Goal: Task Accomplishment & Management: Use online tool/utility

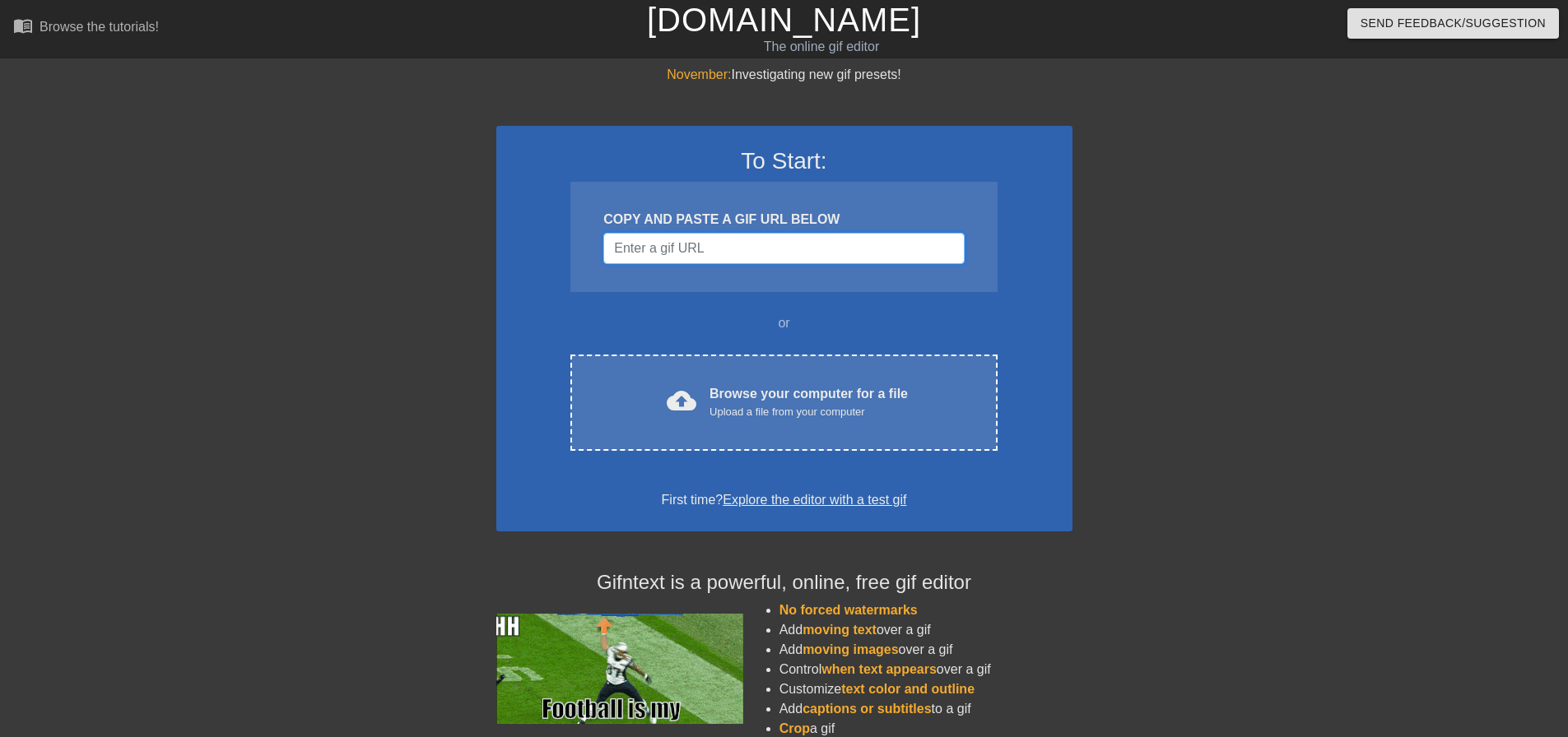
click at [758, 246] on input "Username" at bounding box center [783, 249] width 360 height 31
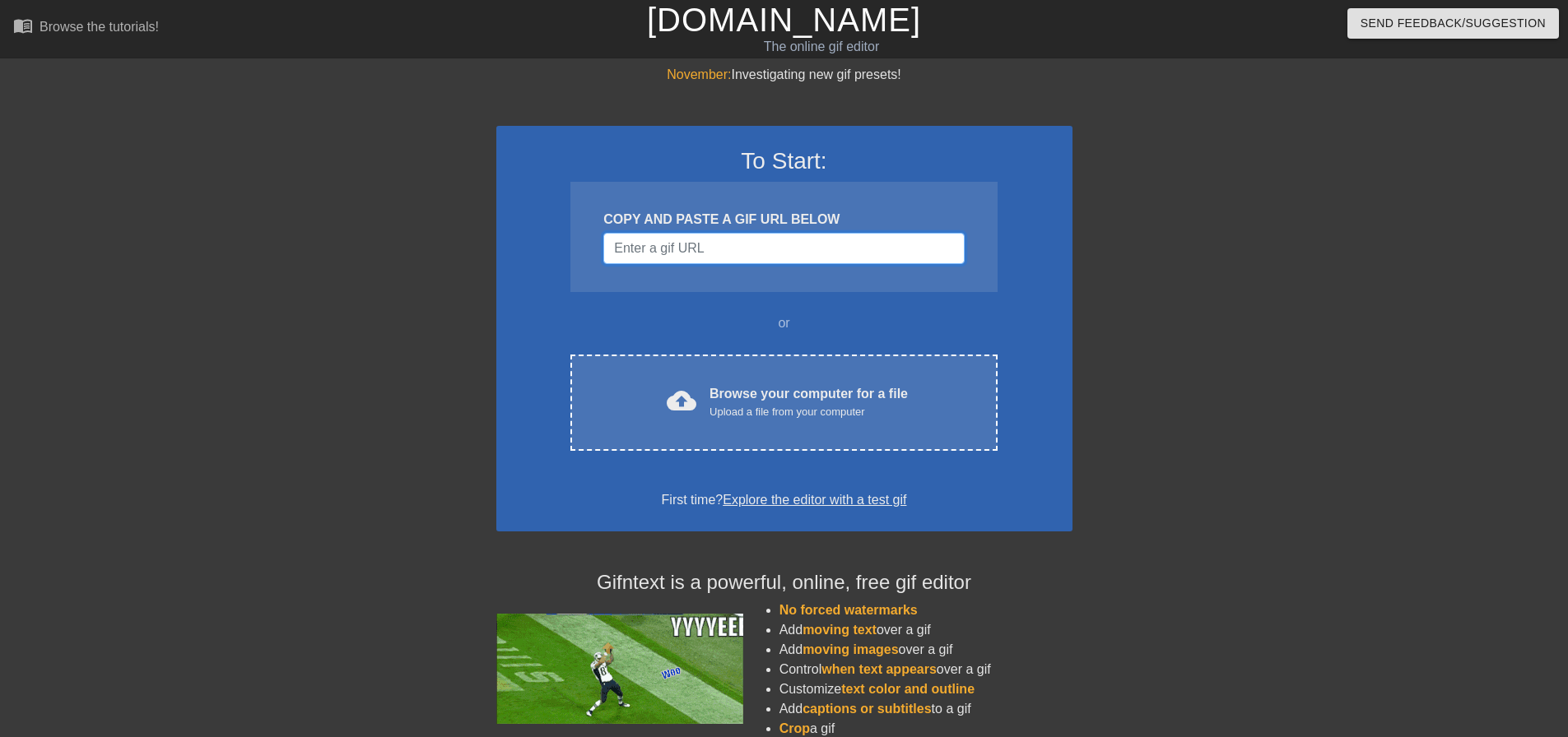
click at [673, 255] on input "Username" at bounding box center [783, 249] width 360 height 31
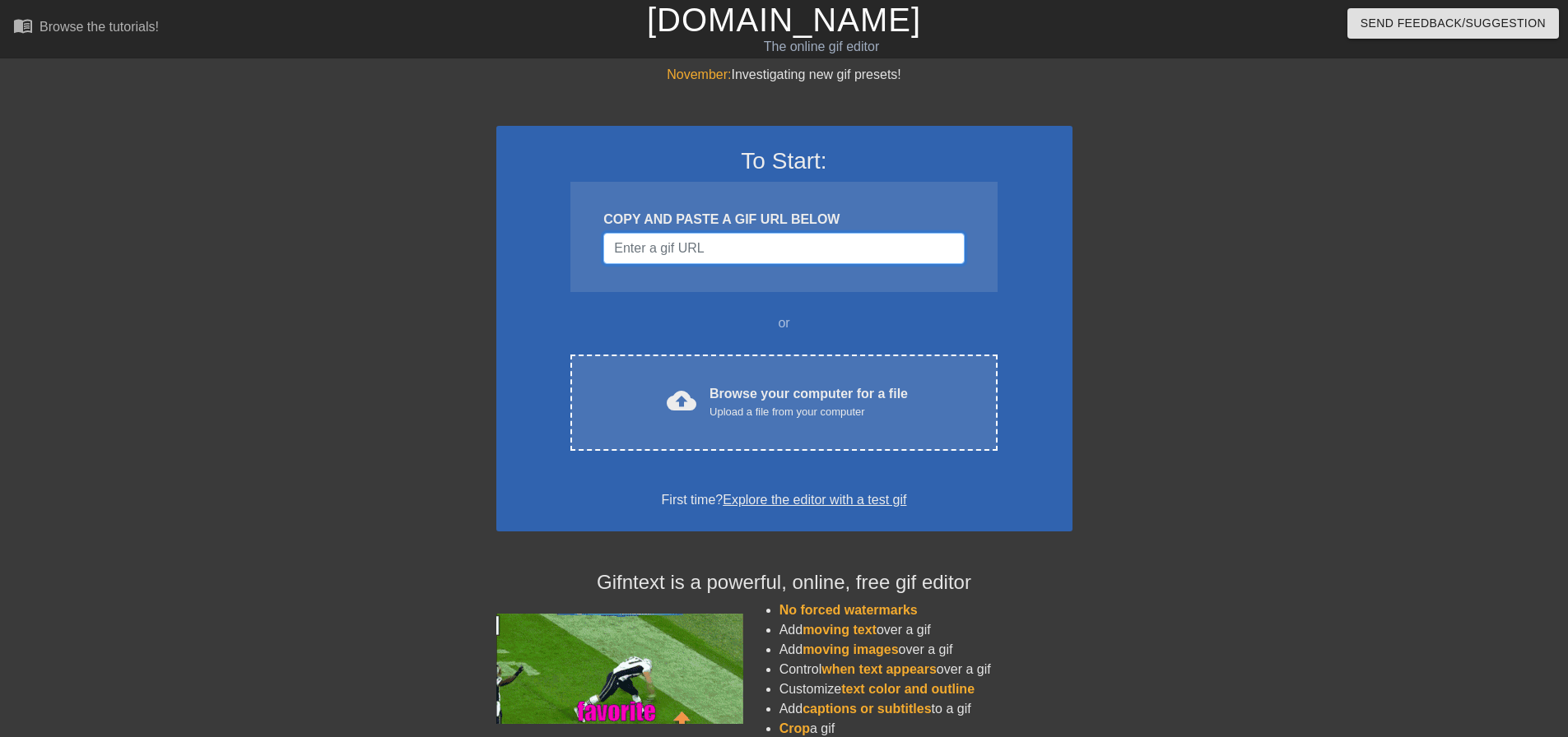
paste input "[URL][DOMAIN_NAME]"
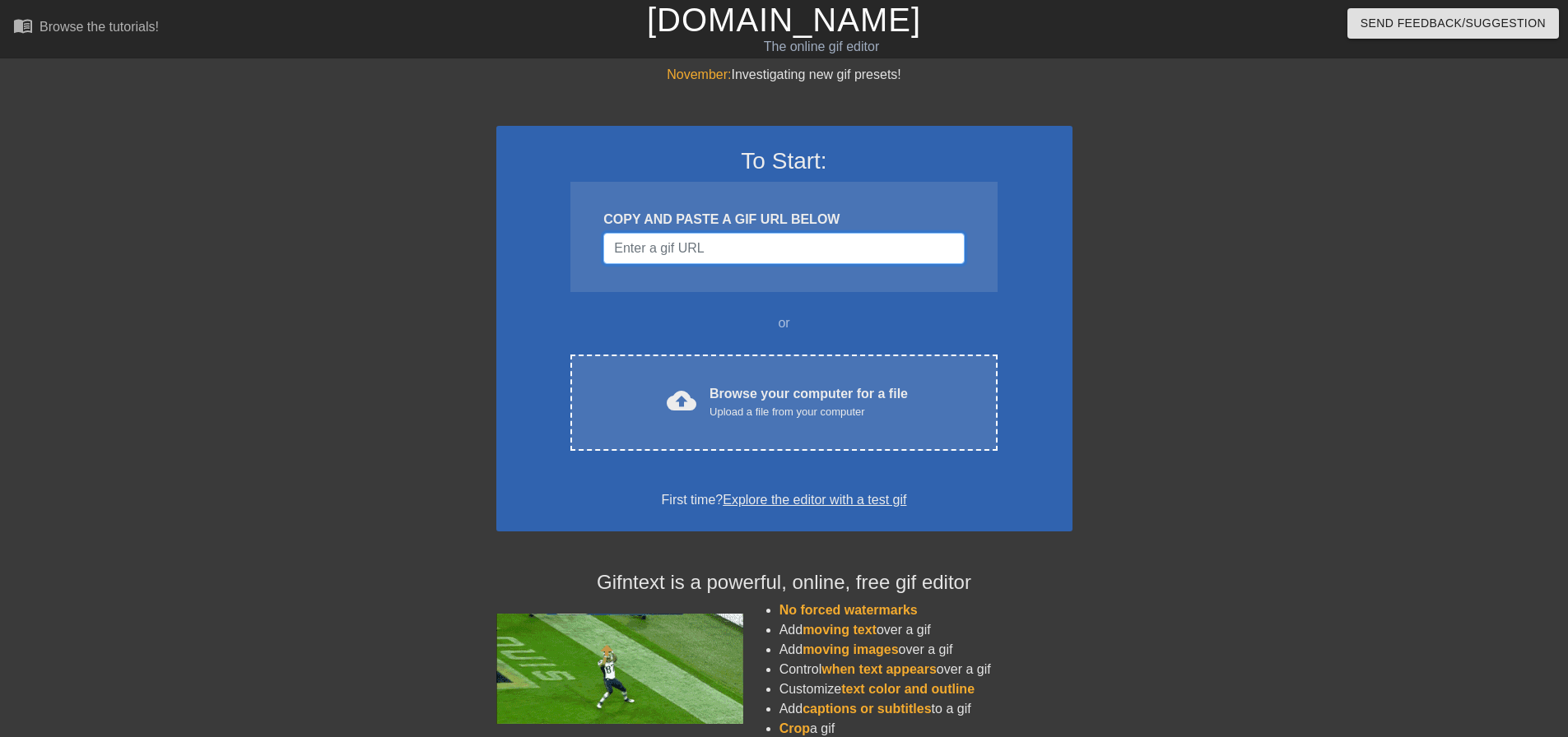
type input "[URL][DOMAIN_NAME]"
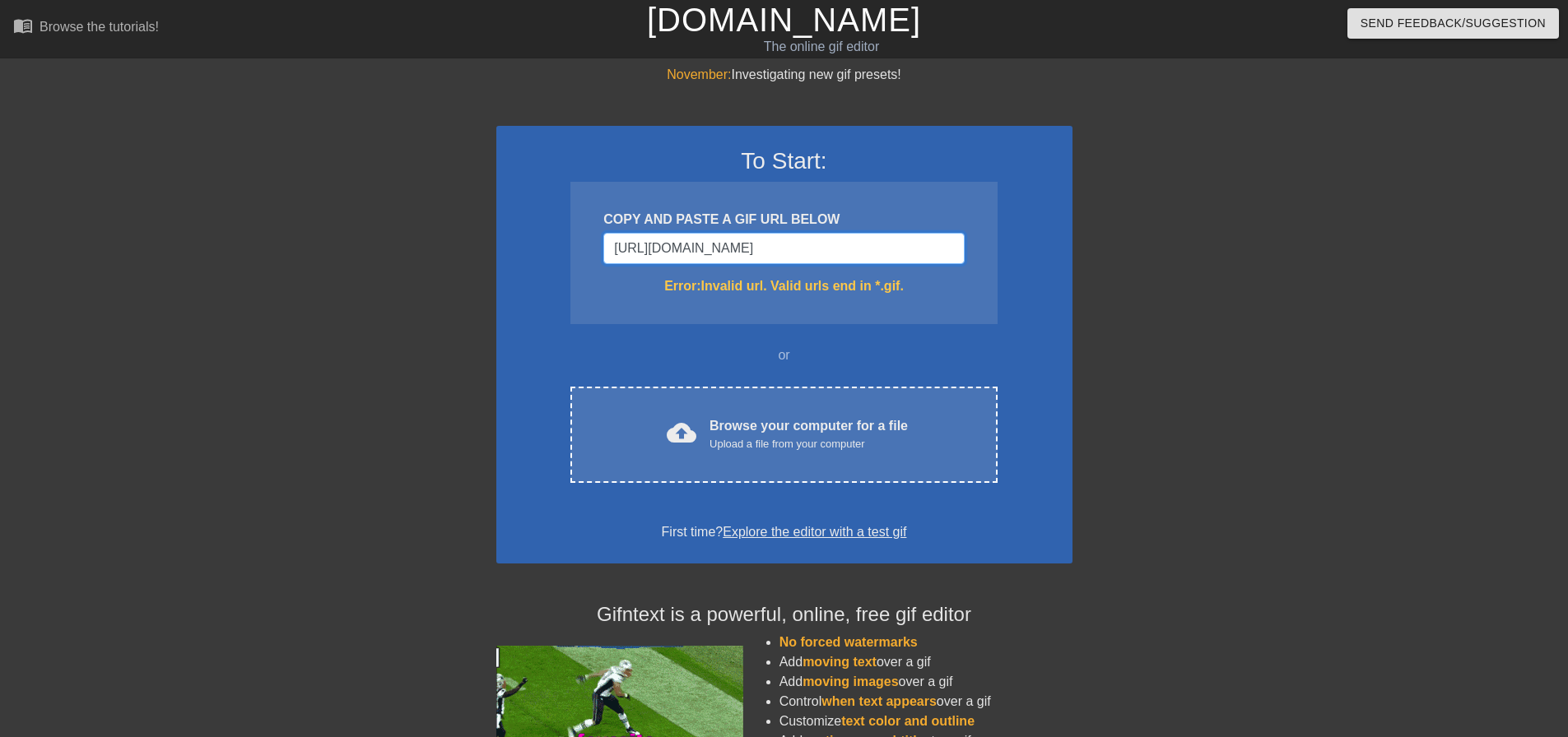
drag, startPoint x: 956, startPoint y: 250, endPoint x: 491, endPoint y: 249, distance: 465.0
click at [491, 249] on div "November: Investigating new gif presets! To Start: COPY AND PASTE A GIF URL BEL…" at bounding box center [784, 484] width 1568 height 837
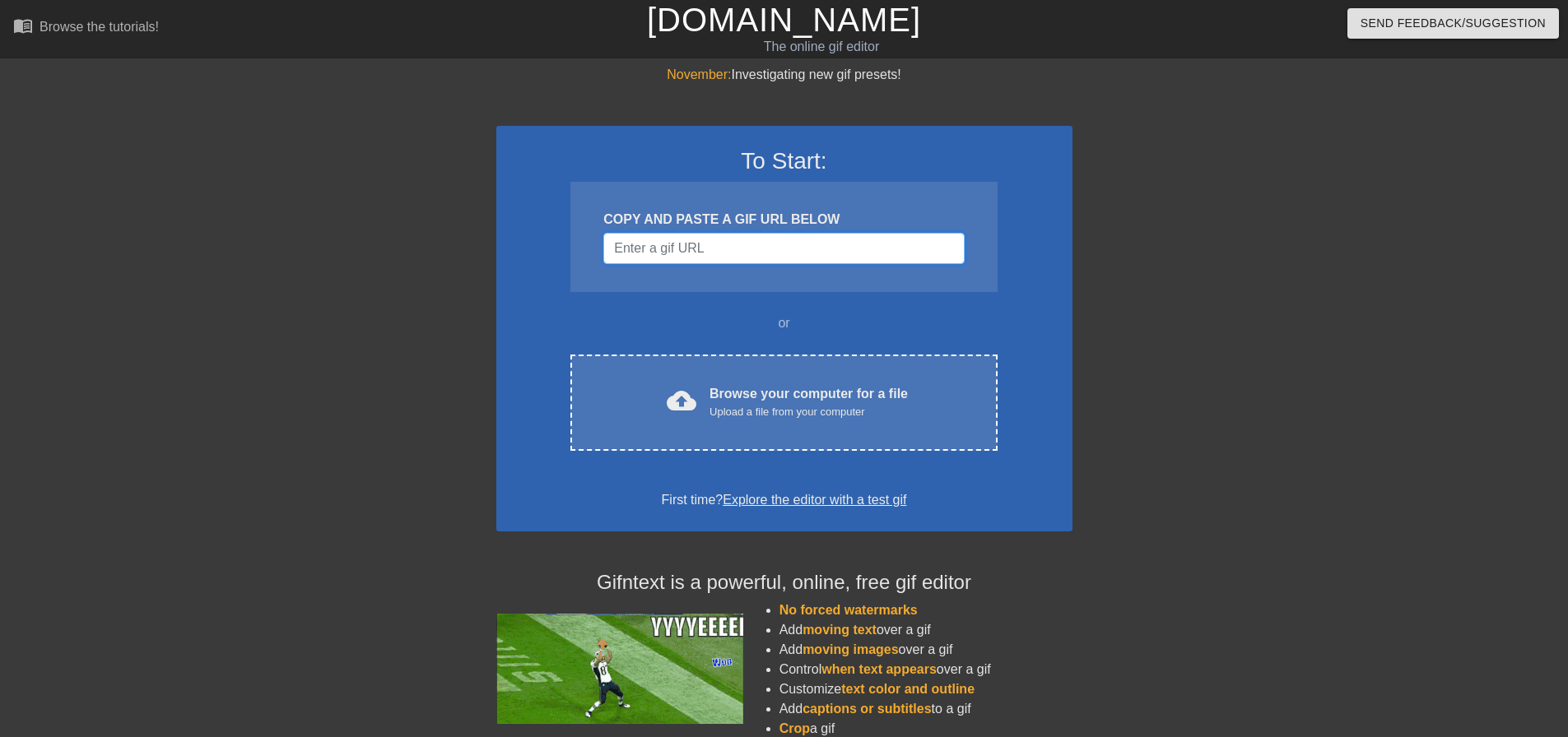
click at [731, 247] on input "Username" at bounding box center [783, 249] width 360 height 31
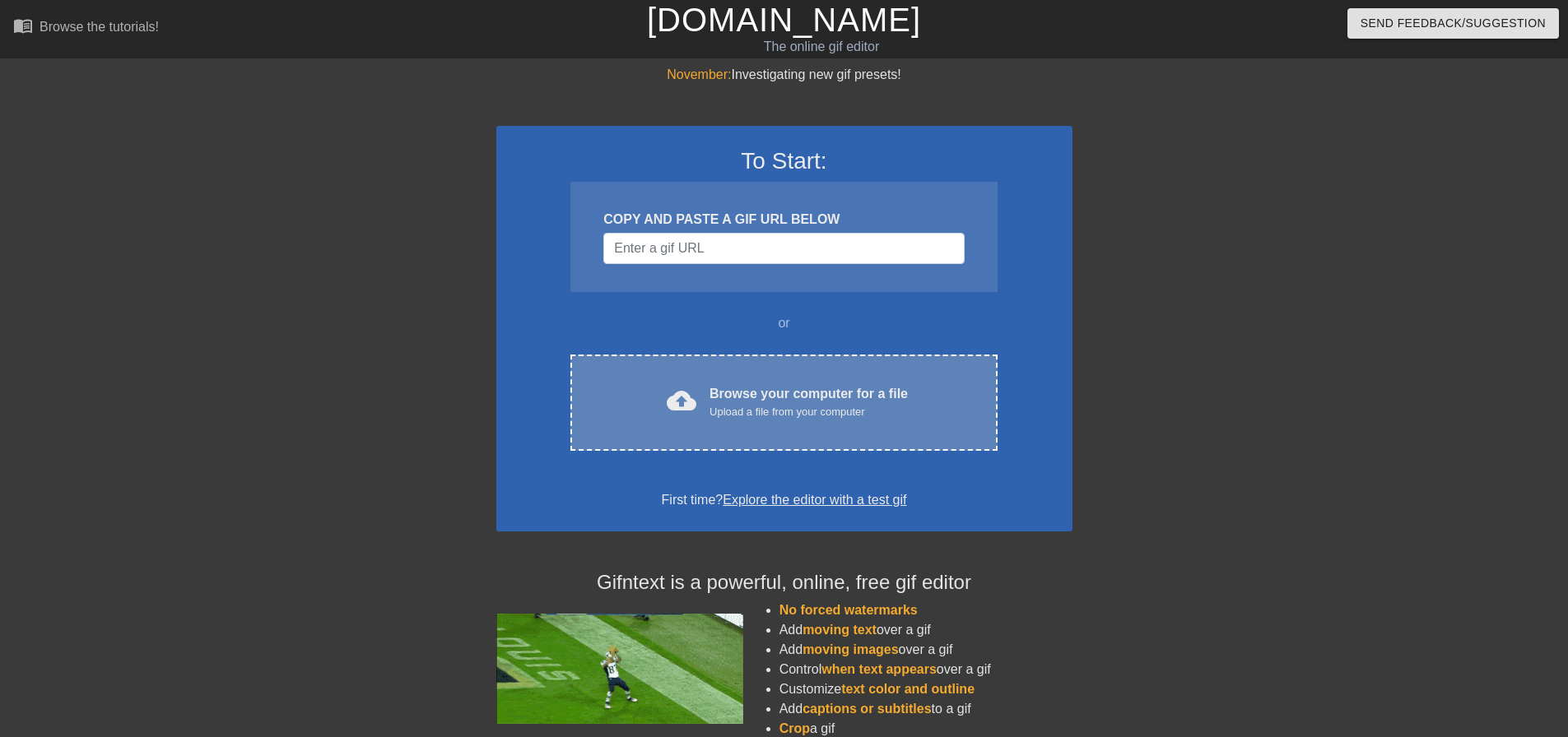
click at [775, 398] on div "Browse your computer for a file Upload a file from your computer" at bounding box center [808, 401] width 198 height 36
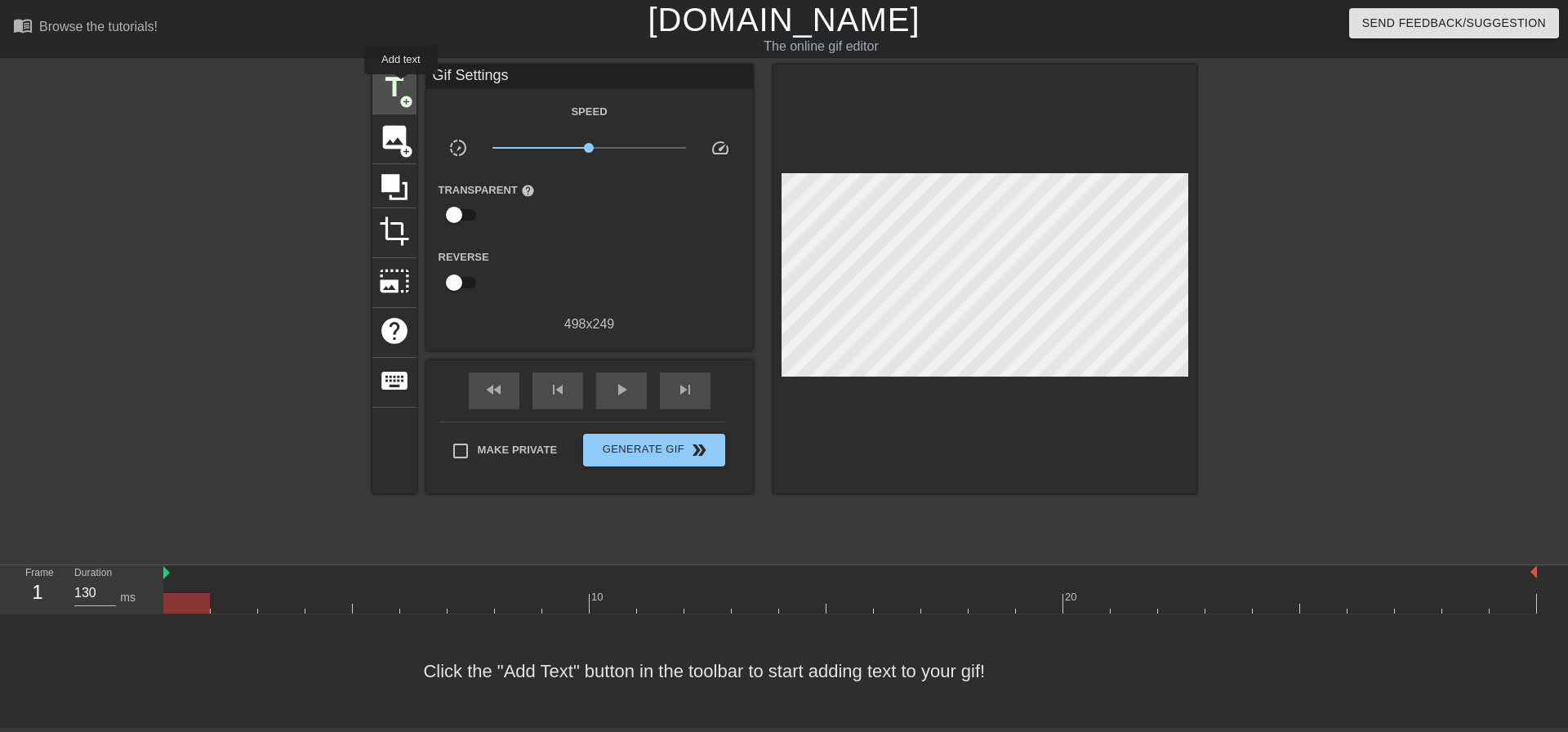
click at [401, 86] on span "title" at bounding box center [395, 87] width 31 height 31
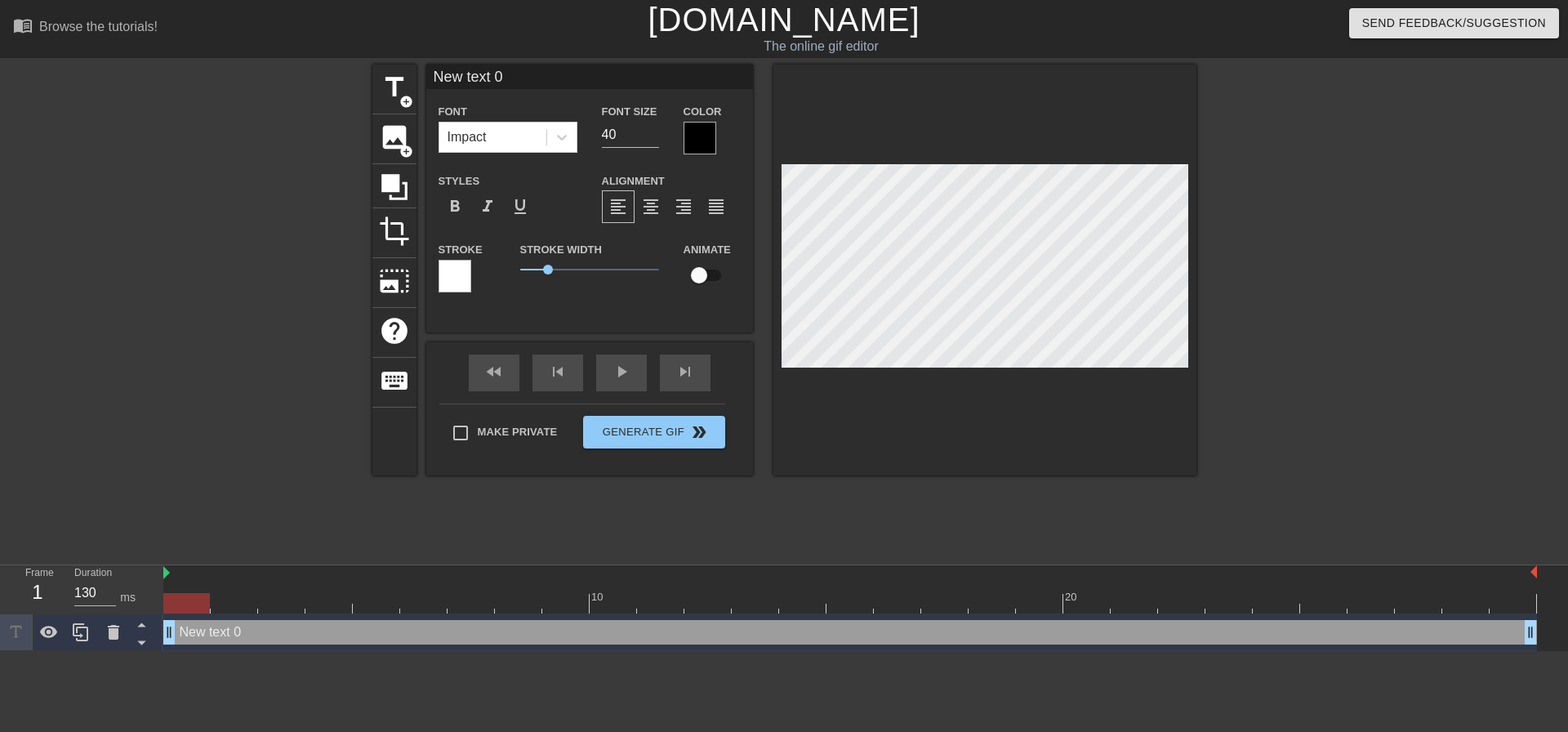
click at [707, 144] on div at bounding box center [700, 139] width 33 height 33
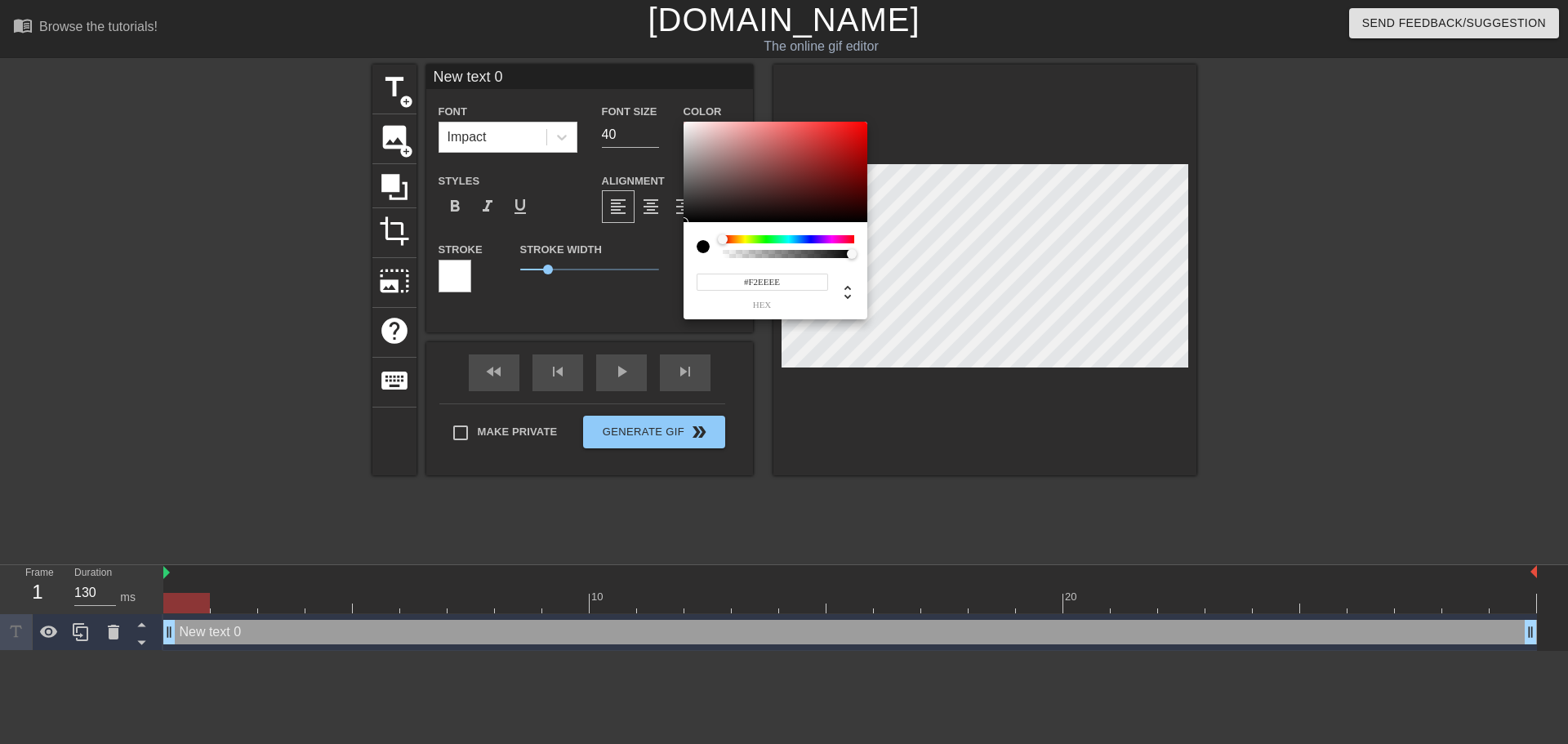
click at [686, 126] on div at bounding box center [775, 172] width 184 height 101
type input "#F8F5F5"
click at [685, 124] on div at bounding box center [686, 126] width 10 height 10
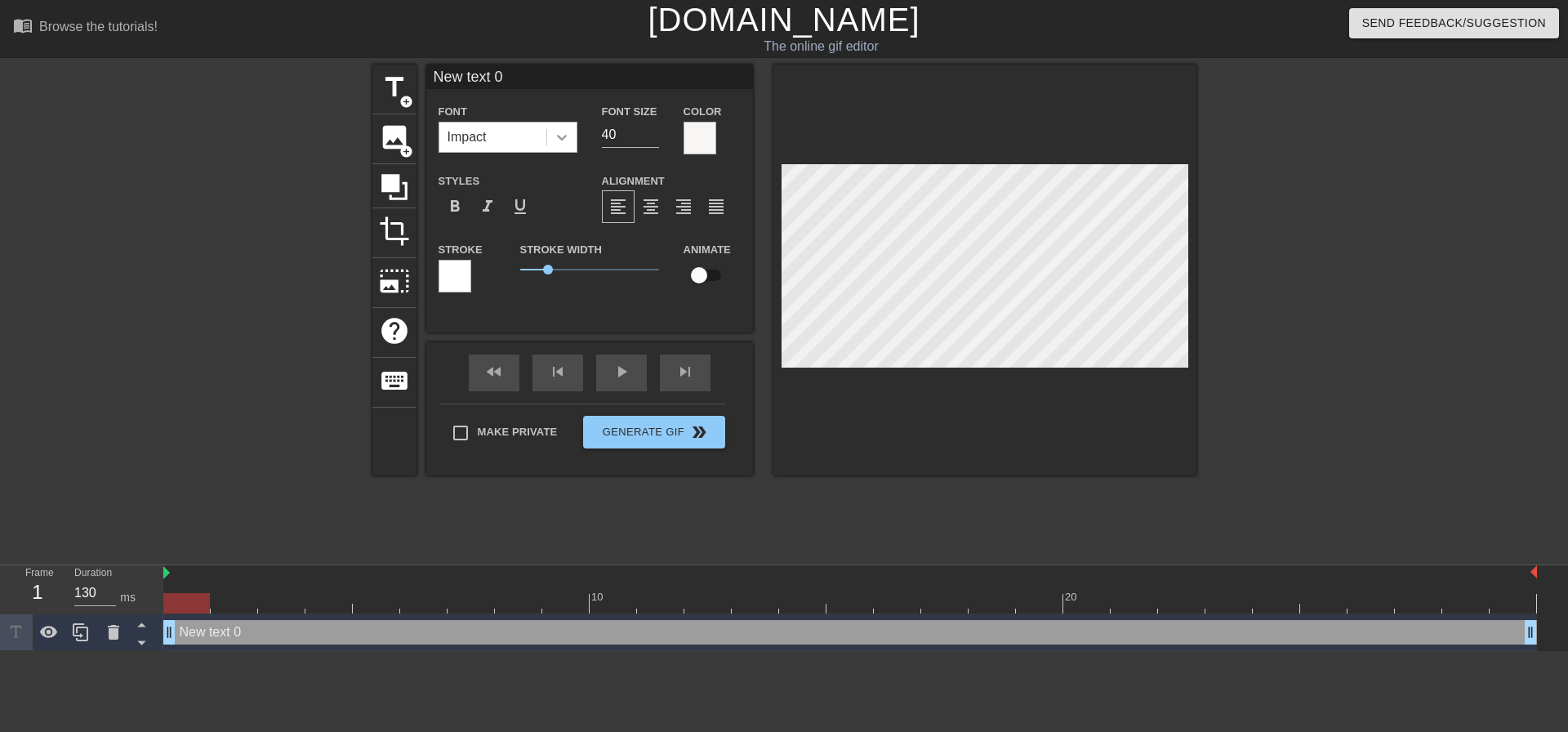
click at [566, 139] on icon at bounding box center [561, 137] width 16 height 16
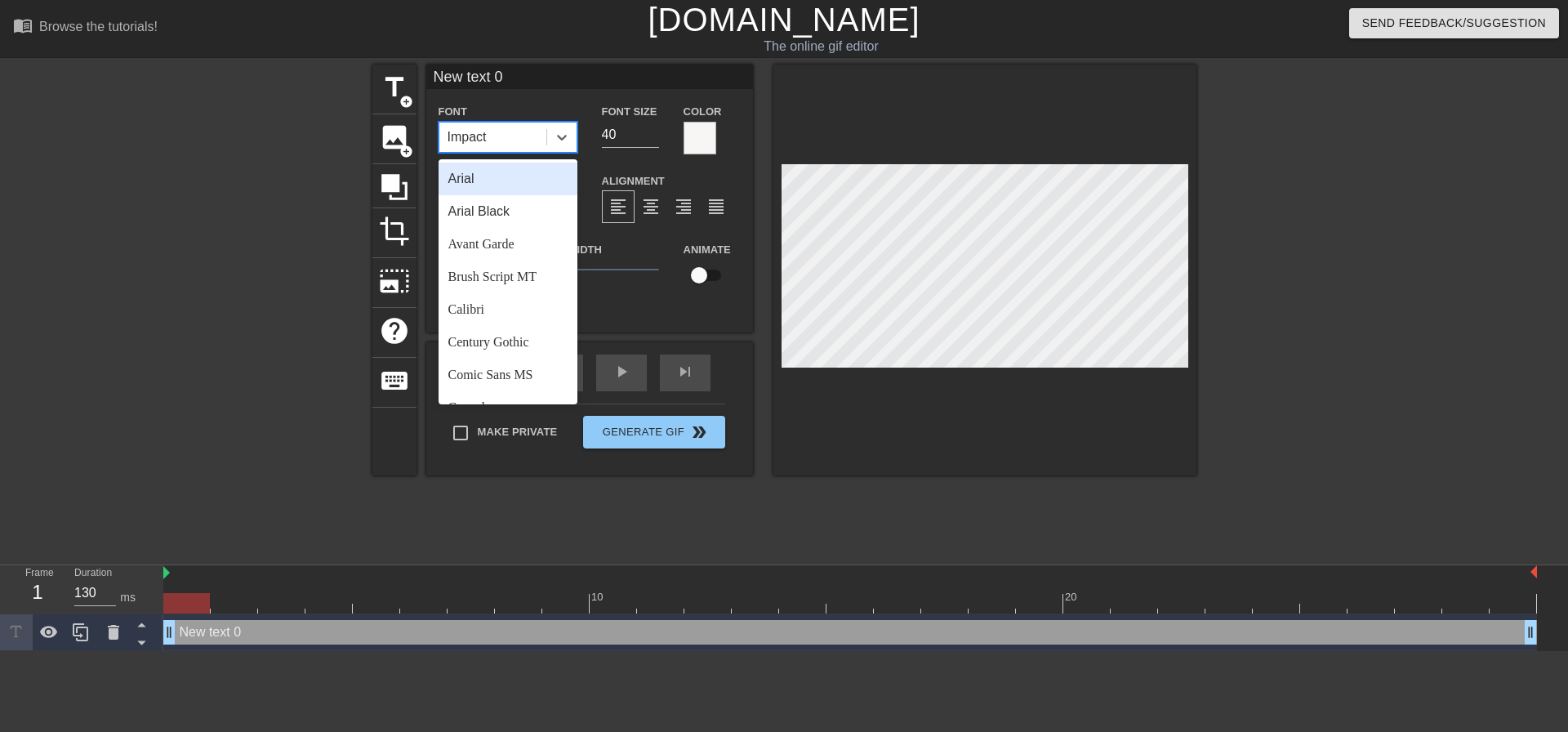
click at [479, 182] on div "Arial" at bounding box center [507, 179] width 139 height 33
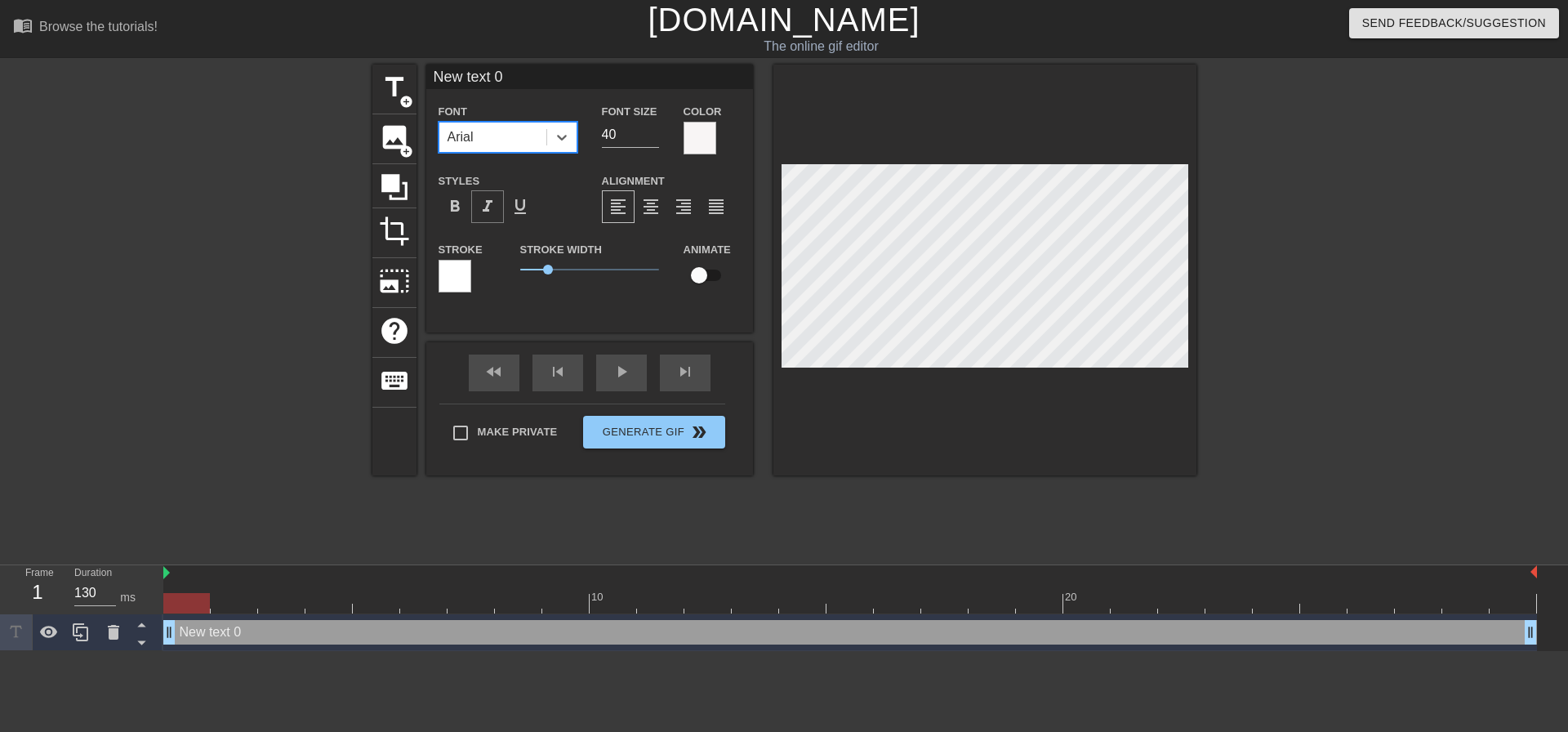
click at [483, 204] on span "format_italic" at bounding box center [487, 206] width 20 height 20
click at [457, 277] on div at bounding box center [455, 276] width 33 height 33
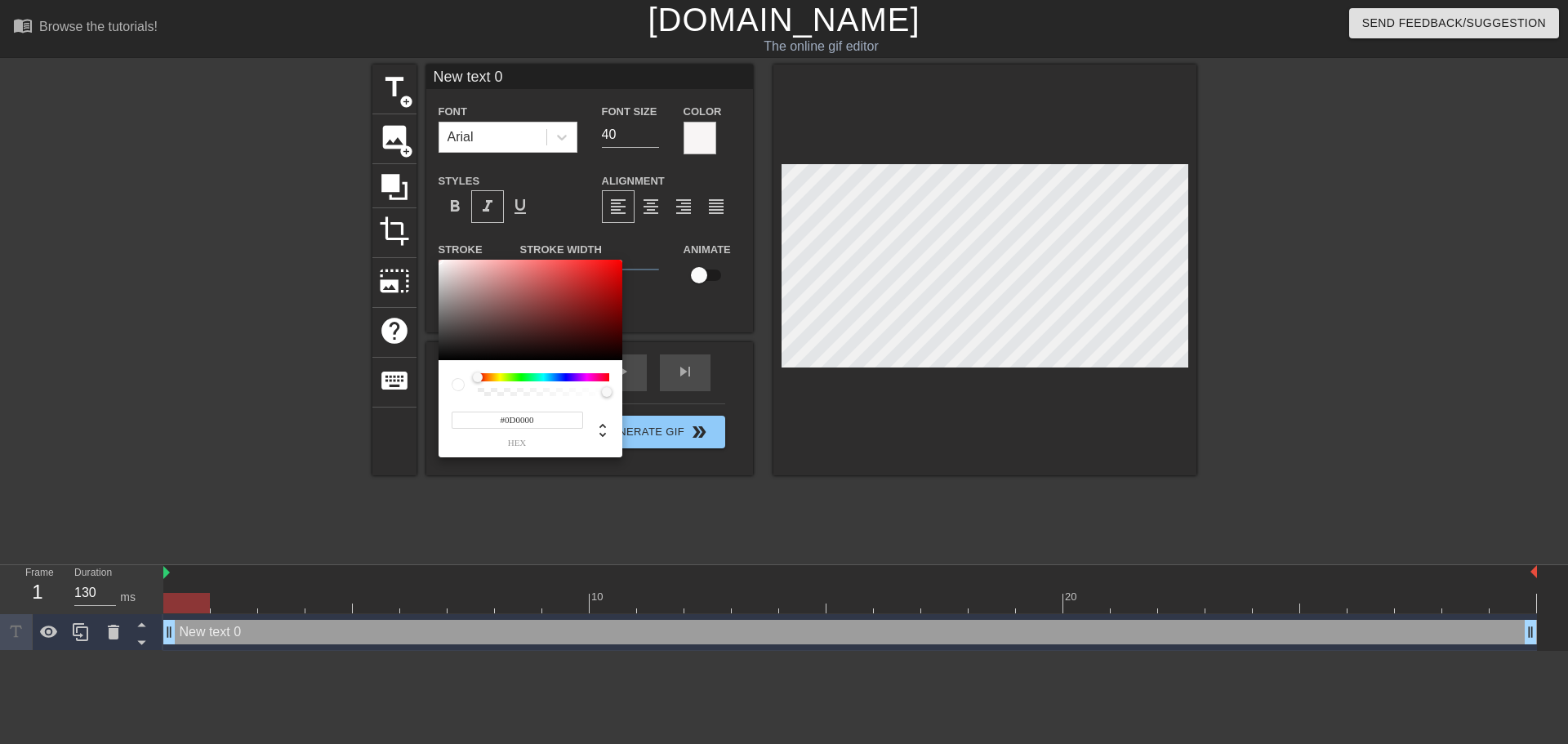
click at [616, 355] on div at bounding box center [530, 310] width 184 height 101
type input "#F4ECEC"
click at [444, 264] on div at bounding box center [530, 310] width 184 height 101
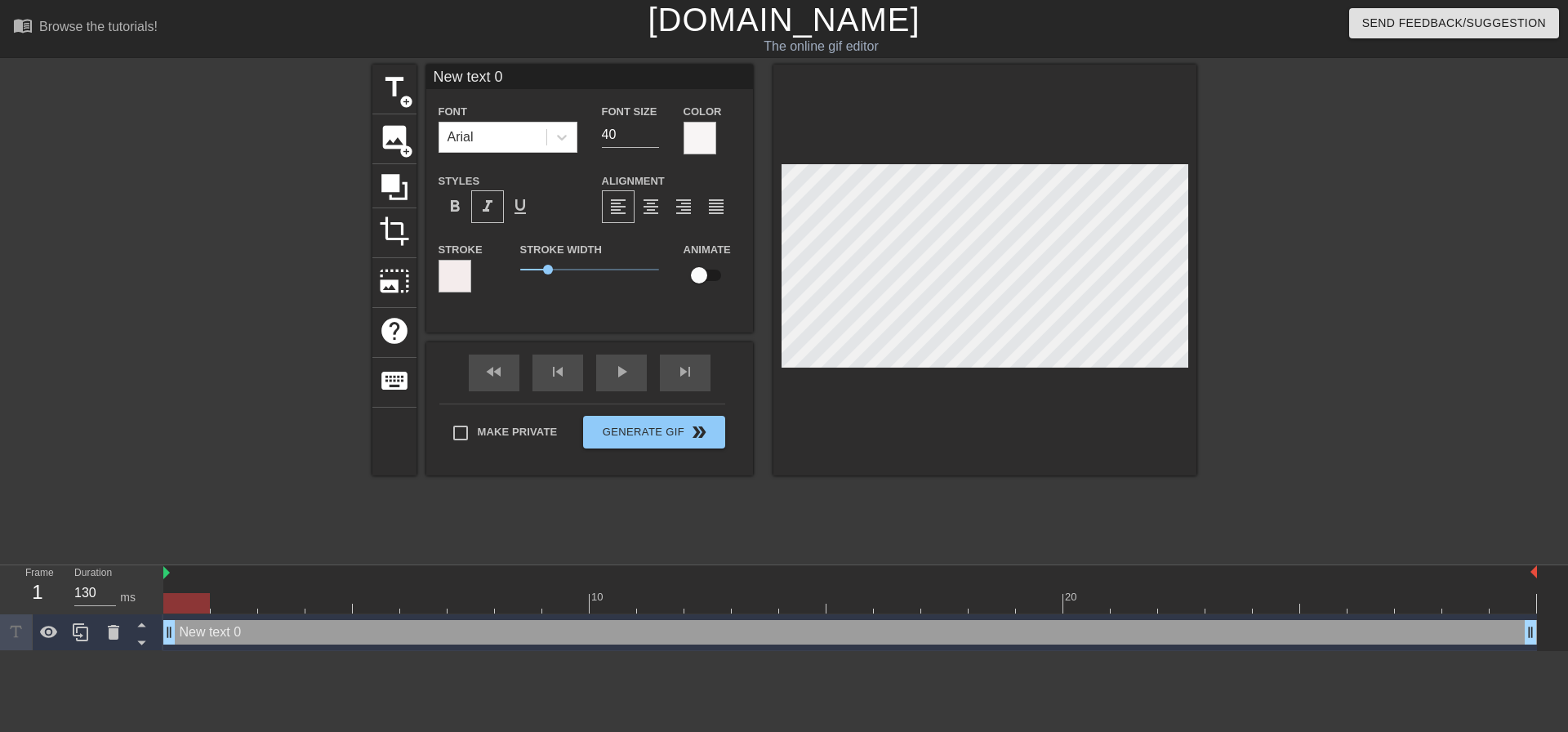
scroll to position [2, 3]
type input "F"
type textarea "F"
type input "Fo"
type textarea "Fo"
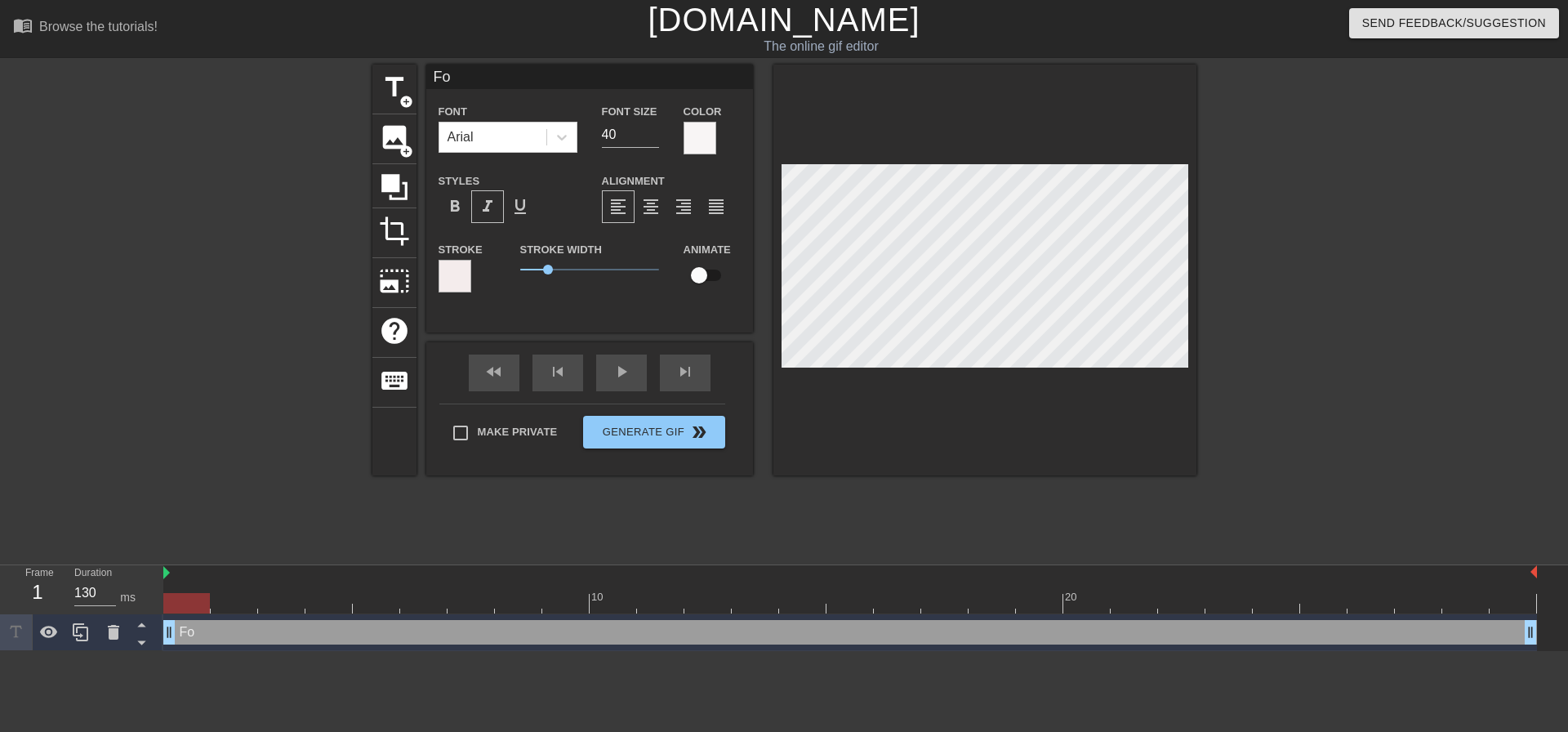
type input "Fol"
type textarea "Fol"
type input "Fold"
type textarea "Fold"
type input "Folde"
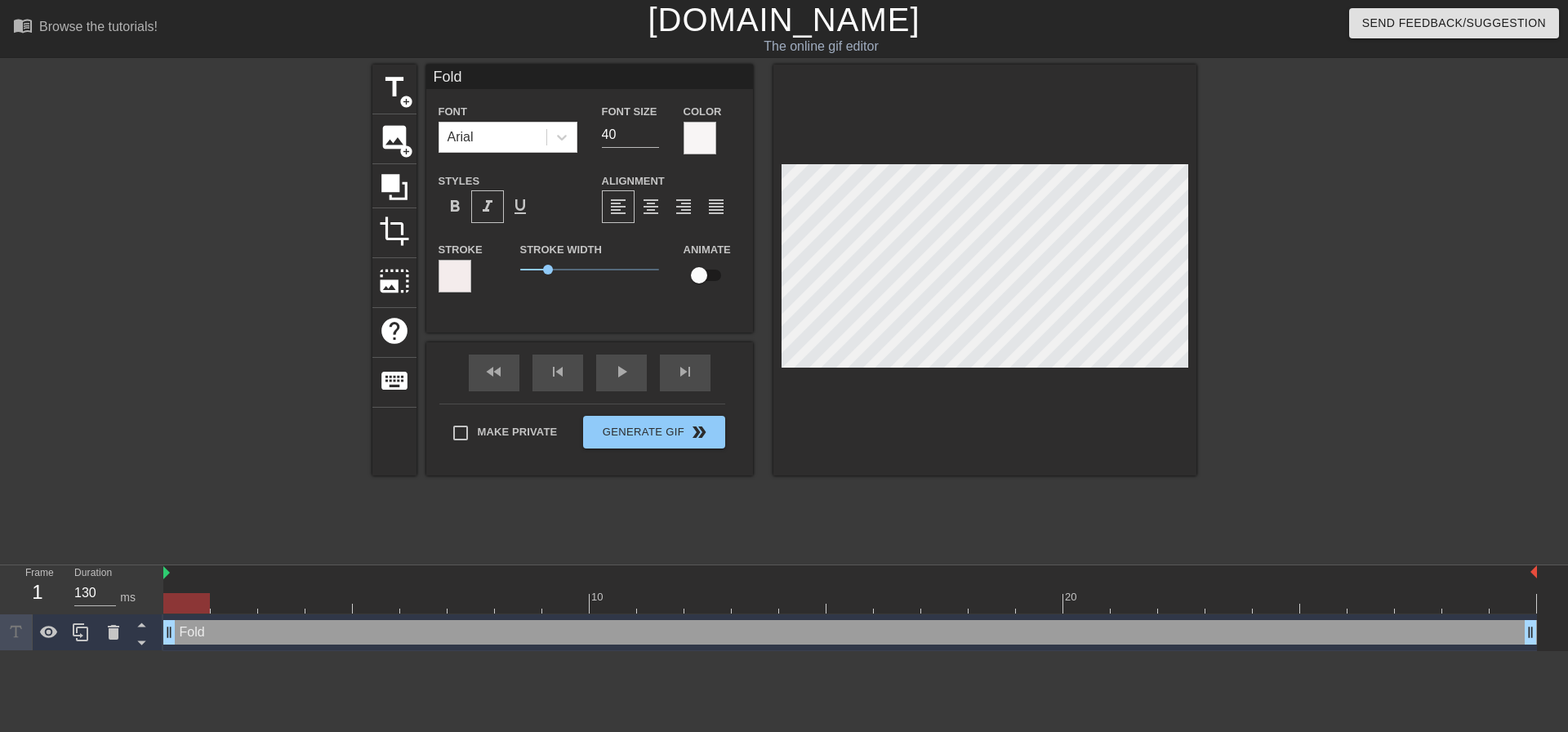
type textarea "Folde"
type input "Folder"
type textarea "Folder"
click at [603, 301] on div "Stroke Width 1" at bounding box center [590, 273] width 164 height 68
click at [398, 193] on icon at bounding box center [395, 187] width 31 height 31
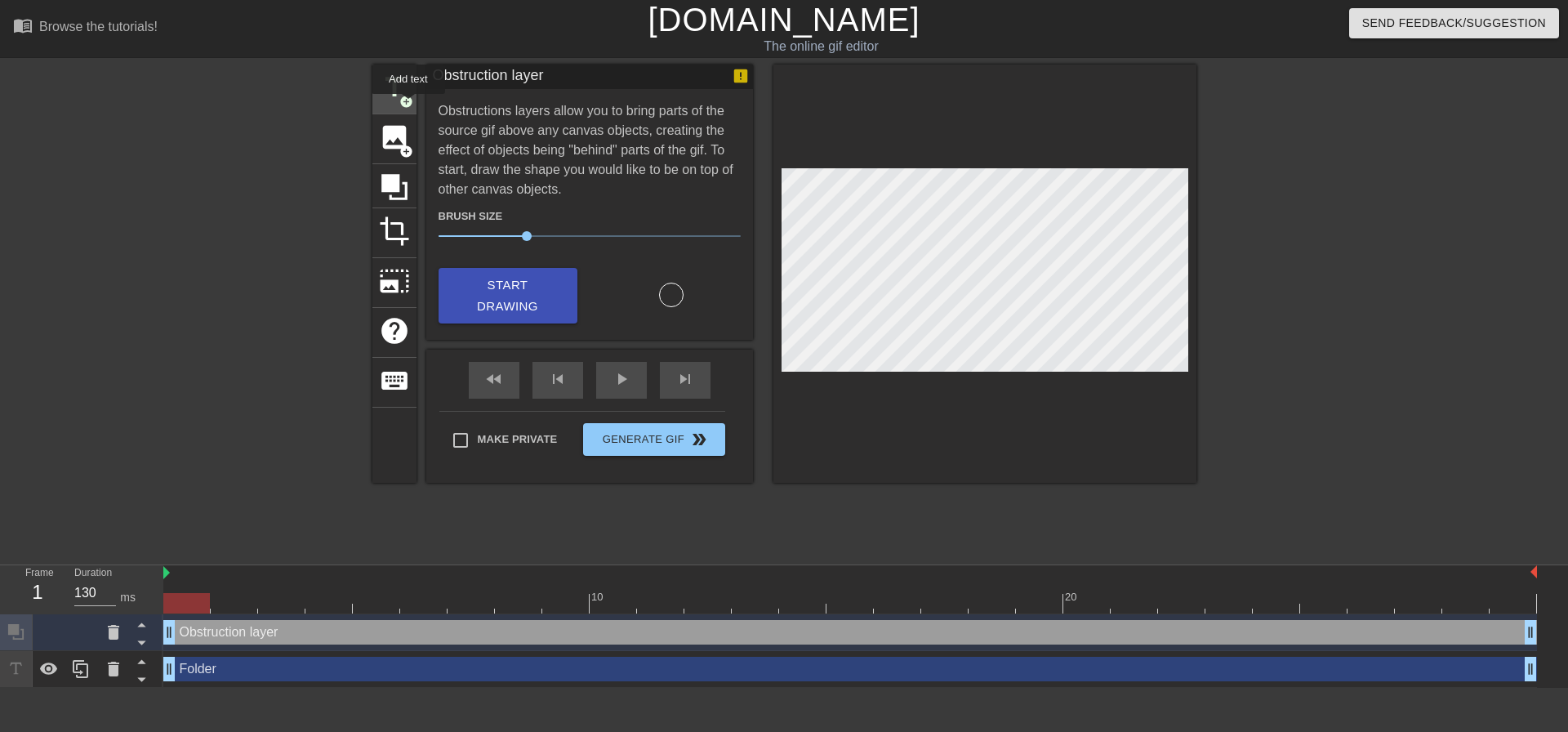
click at [408, 104] on span "add_circle" at bounding box center [406, 101] width 14 height 14
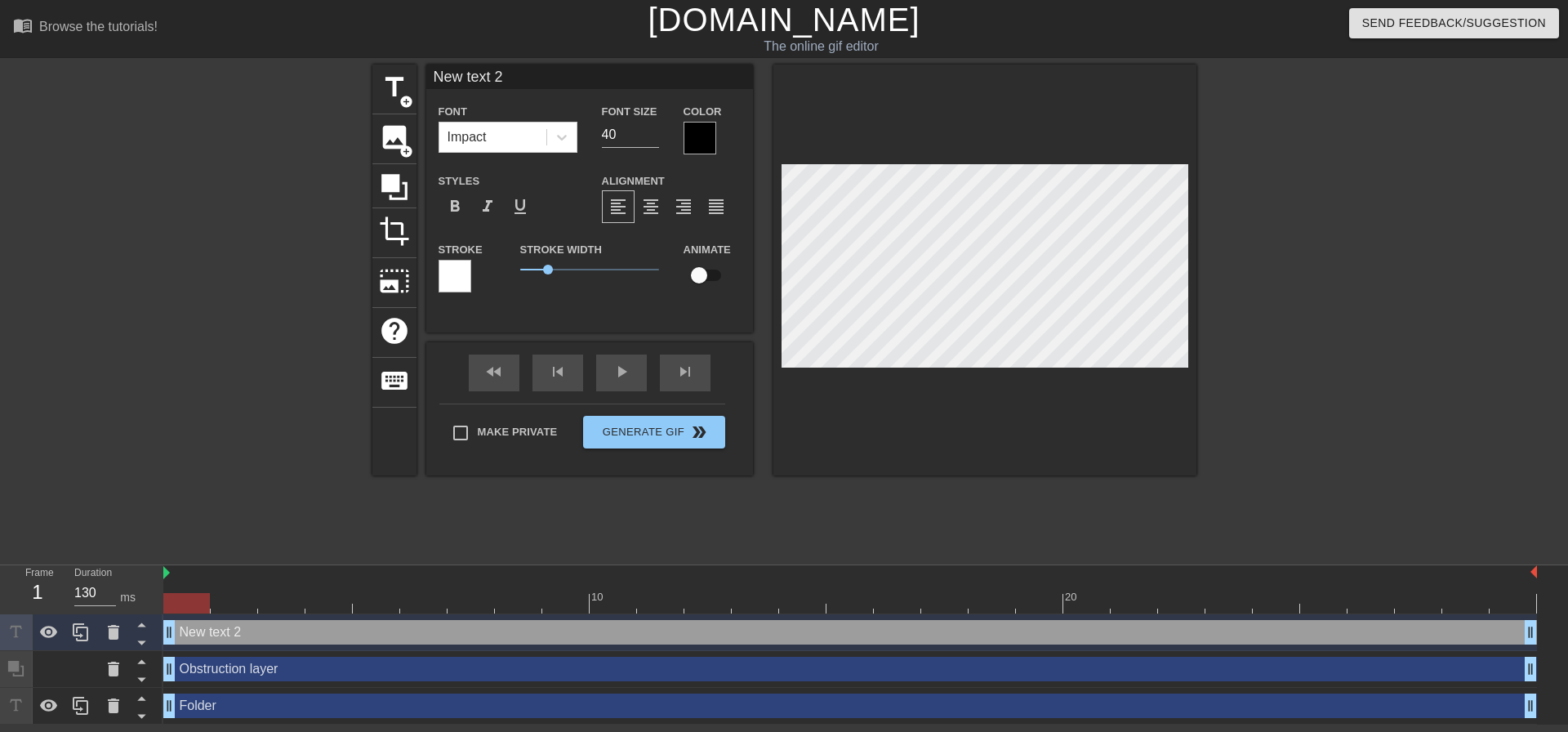
scroll to position [3, 2]
type input "New ext 2"
type textarea "New ext 2"
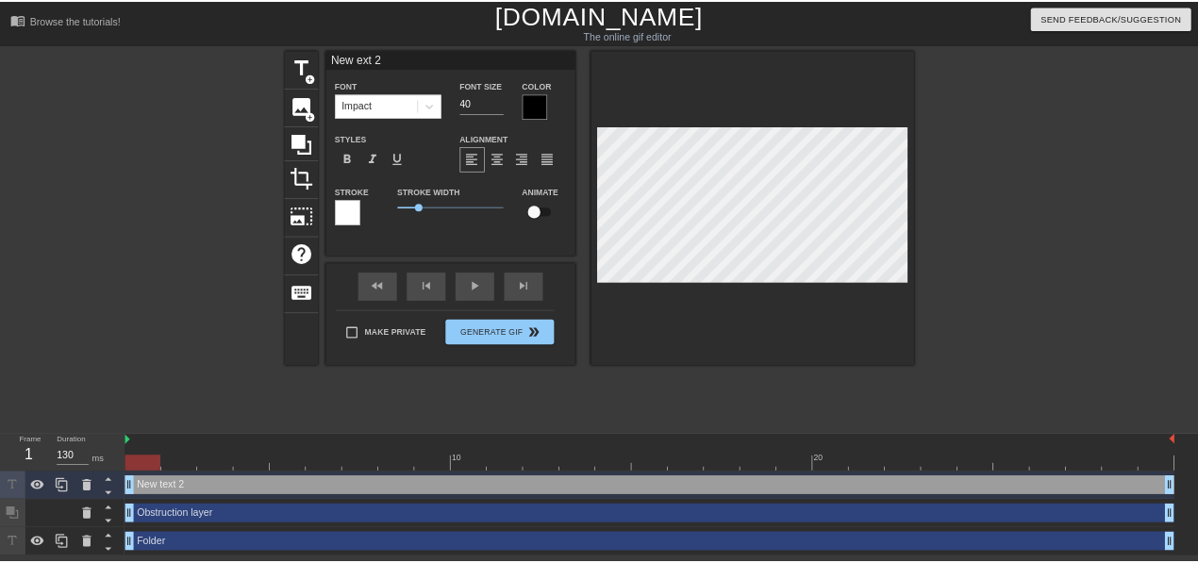
scroll to position [3, 3]
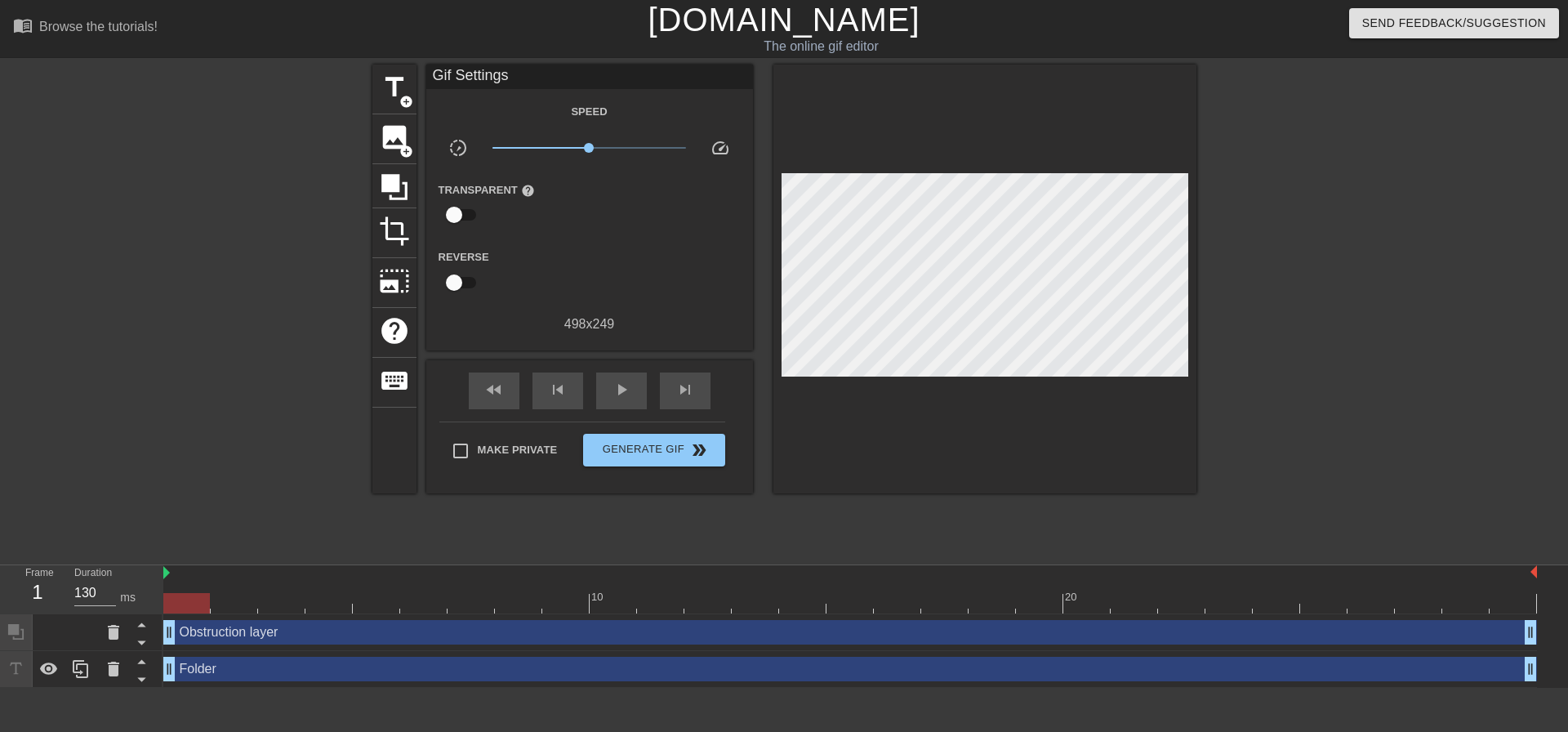
click at [220, 672] on div "Folder drag_handle drag_handle" at bounding box center [850, 669] width 1373 height 24
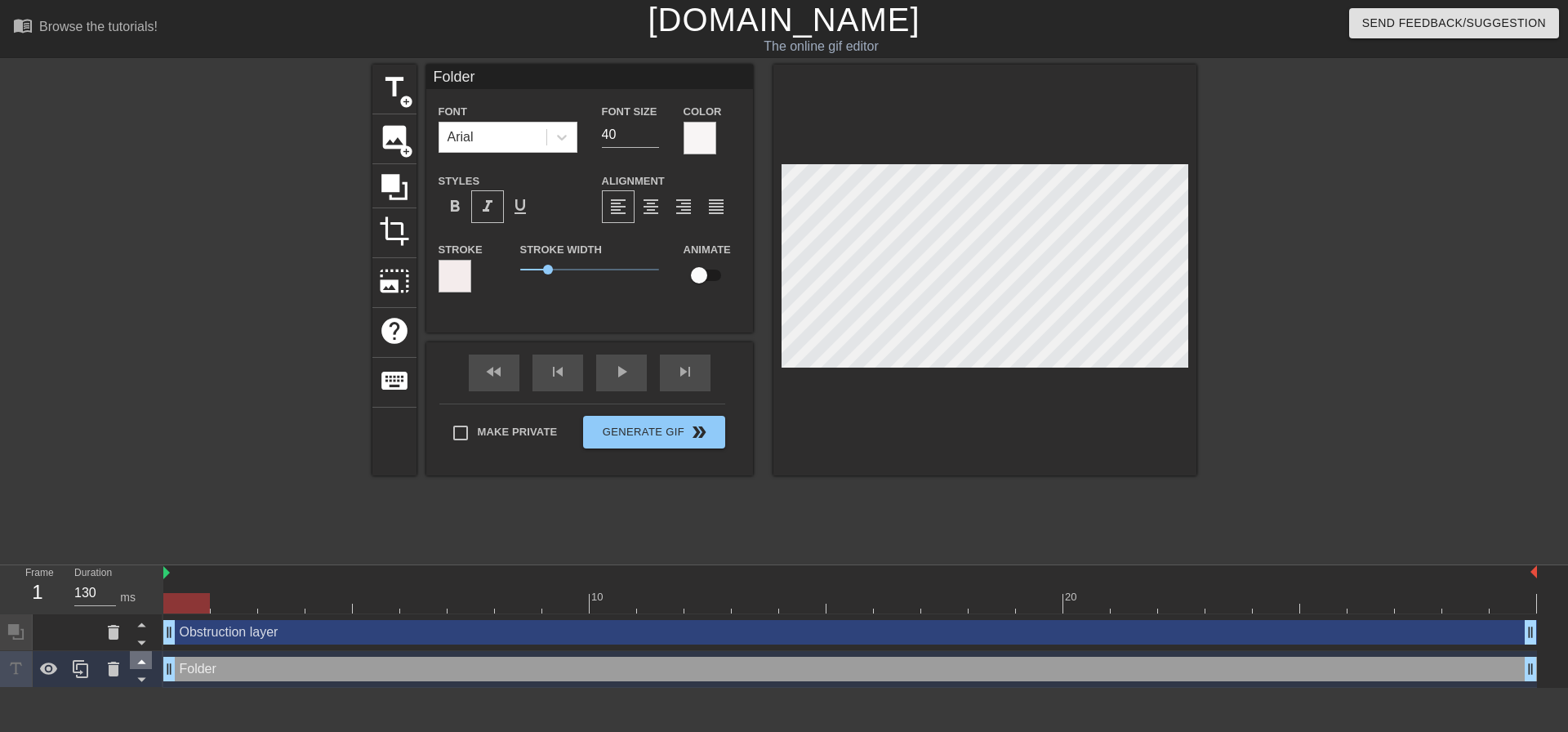
click at [138, 664] on icon at bounding box center [140, 662] width 8 height 4
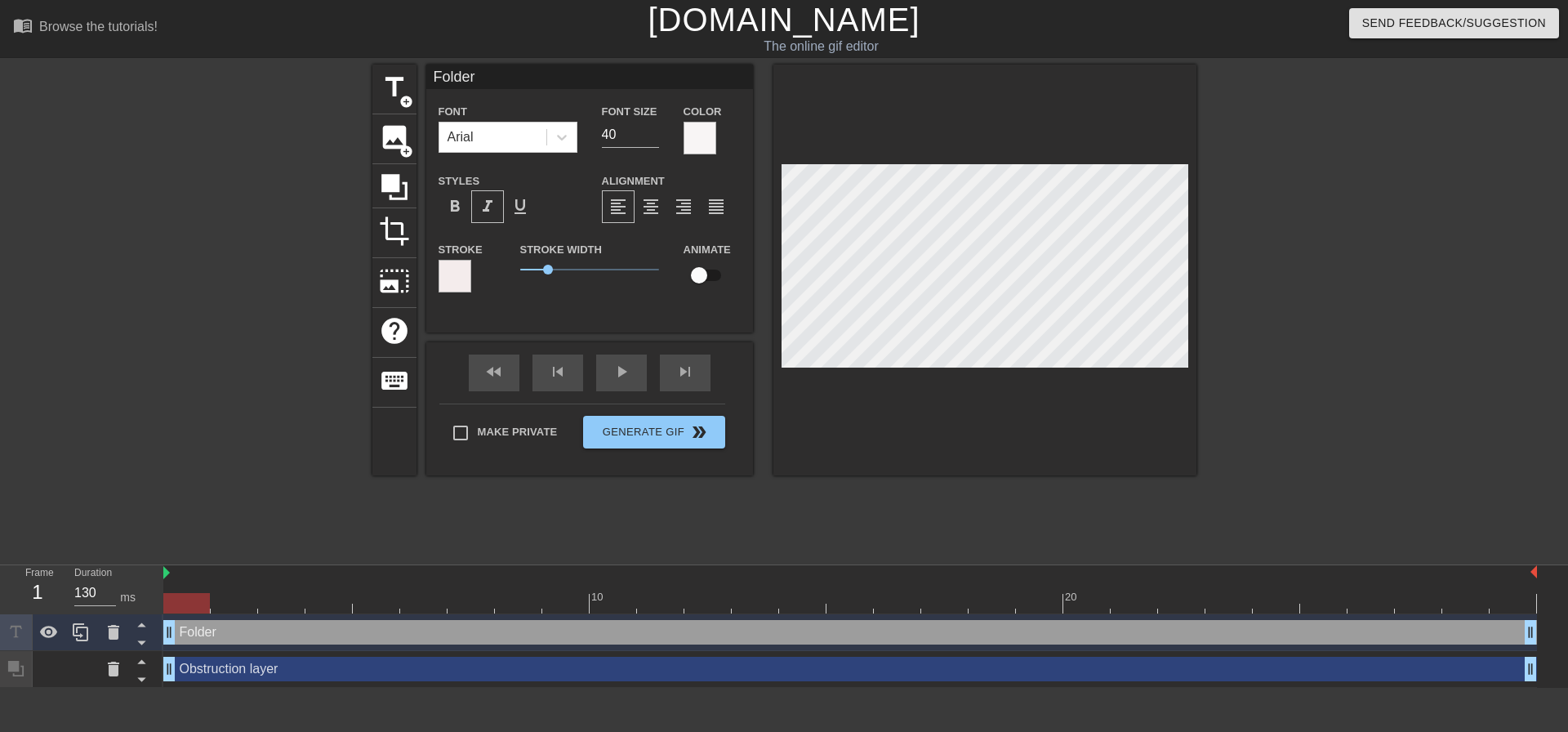
click at [253, 670] on div "Obstruction layer drag_handle drag_handle" at bounding box center [850, 669] width 1373 height 24
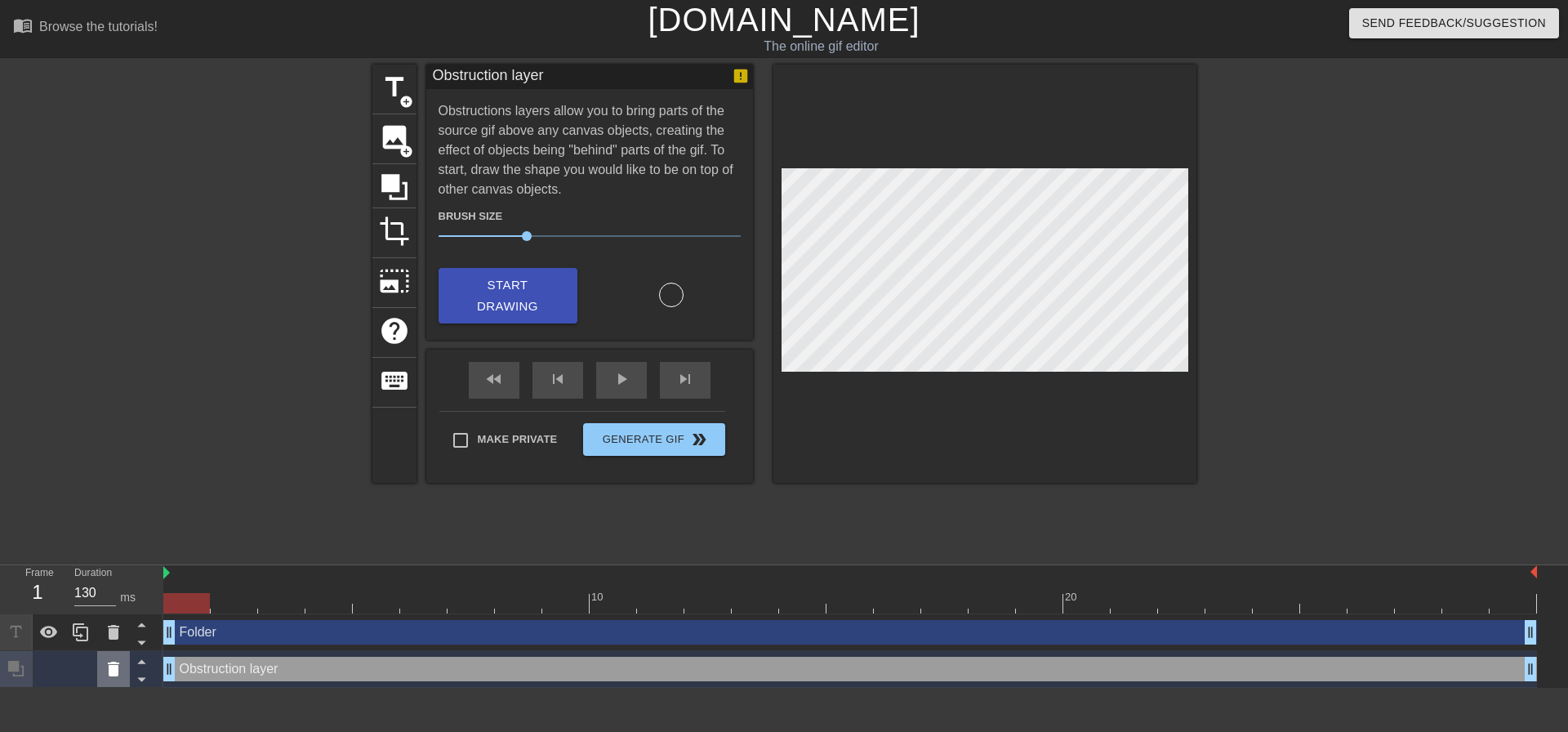
click at [116, 670] on icon at bounding box center [113, 669] width 11 height 15
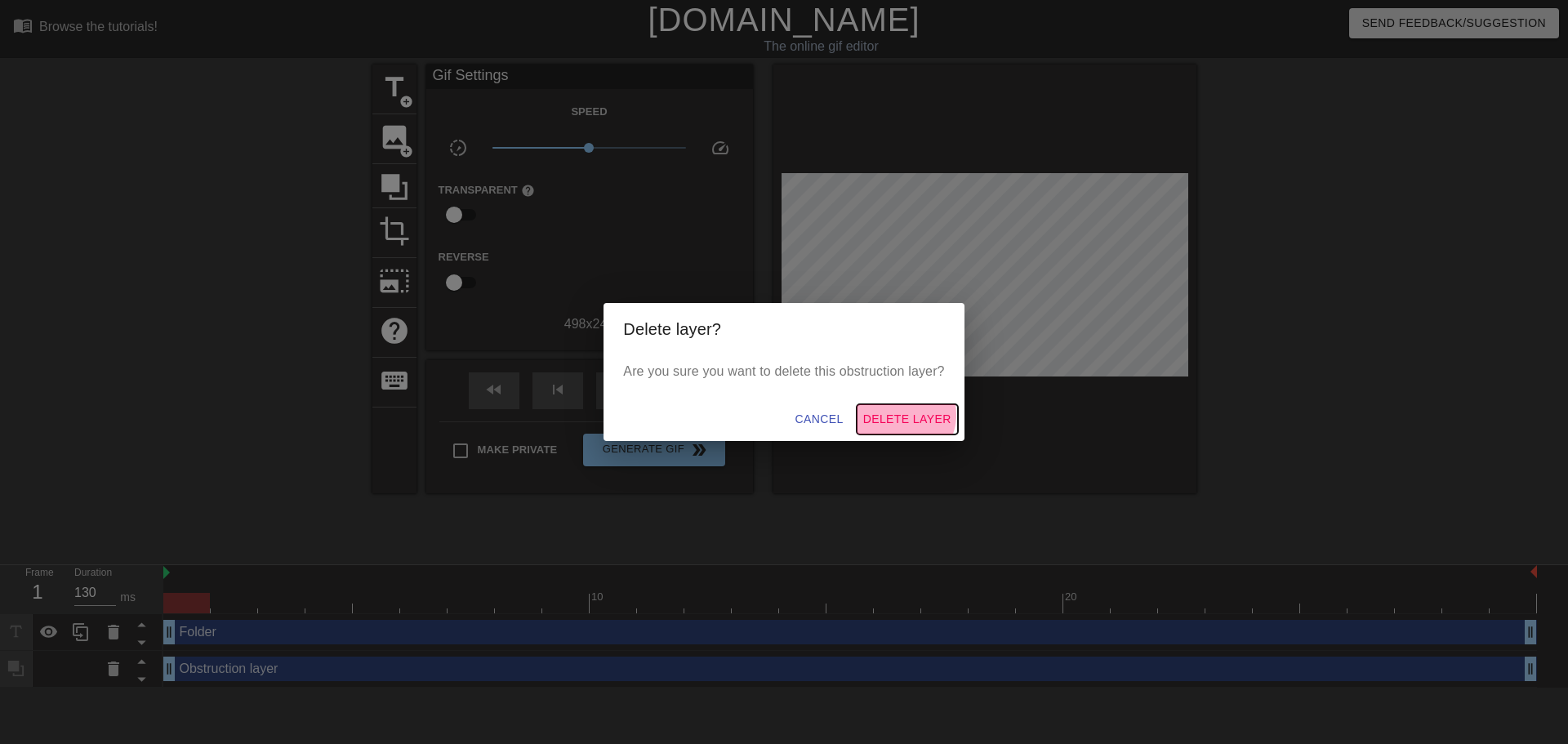
click at [910, 415] on span "Delete Layer" at bounding box center [907, 420] width 88 height 21
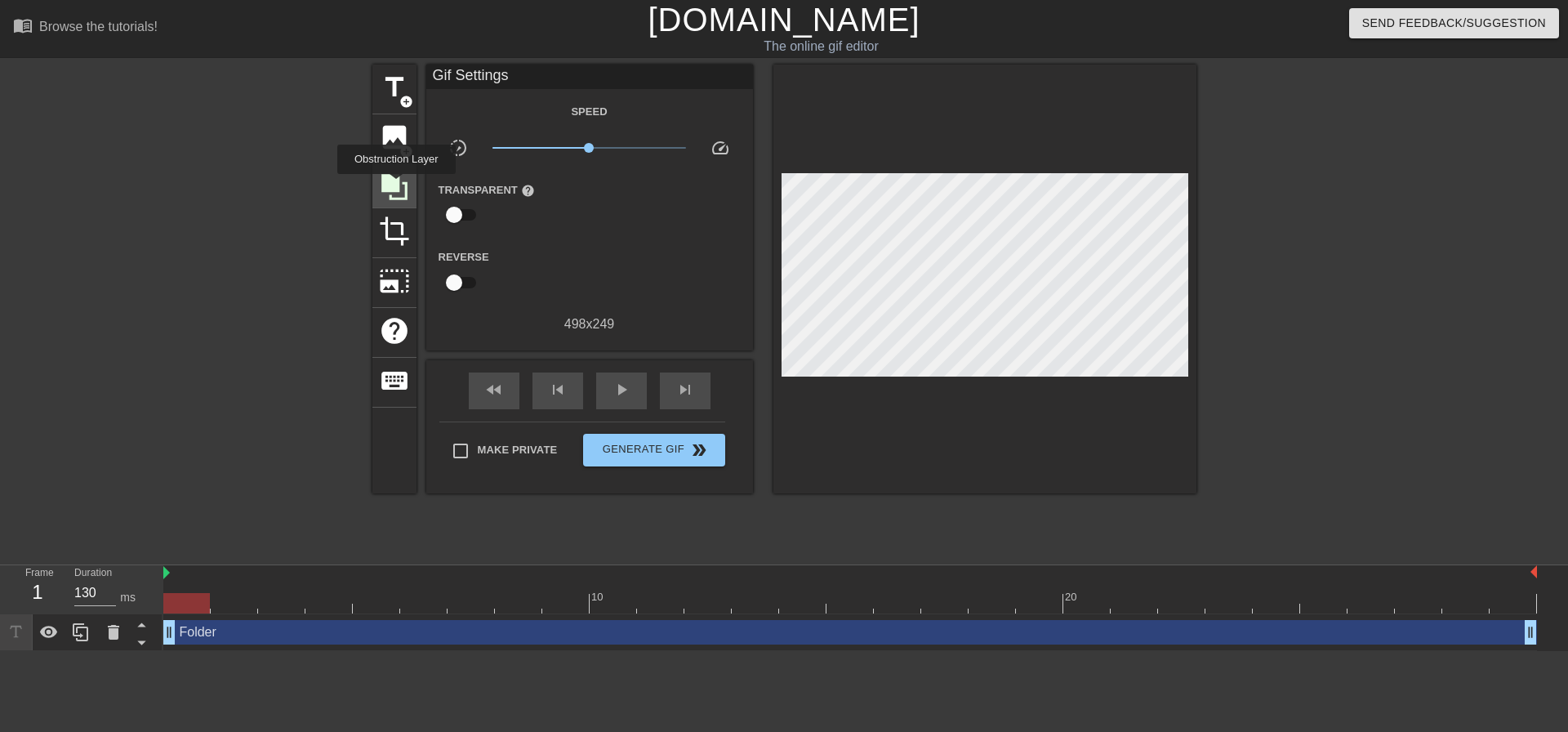
click at [396, 185] on icon at bounding box center [394, 187] width 26 height 26
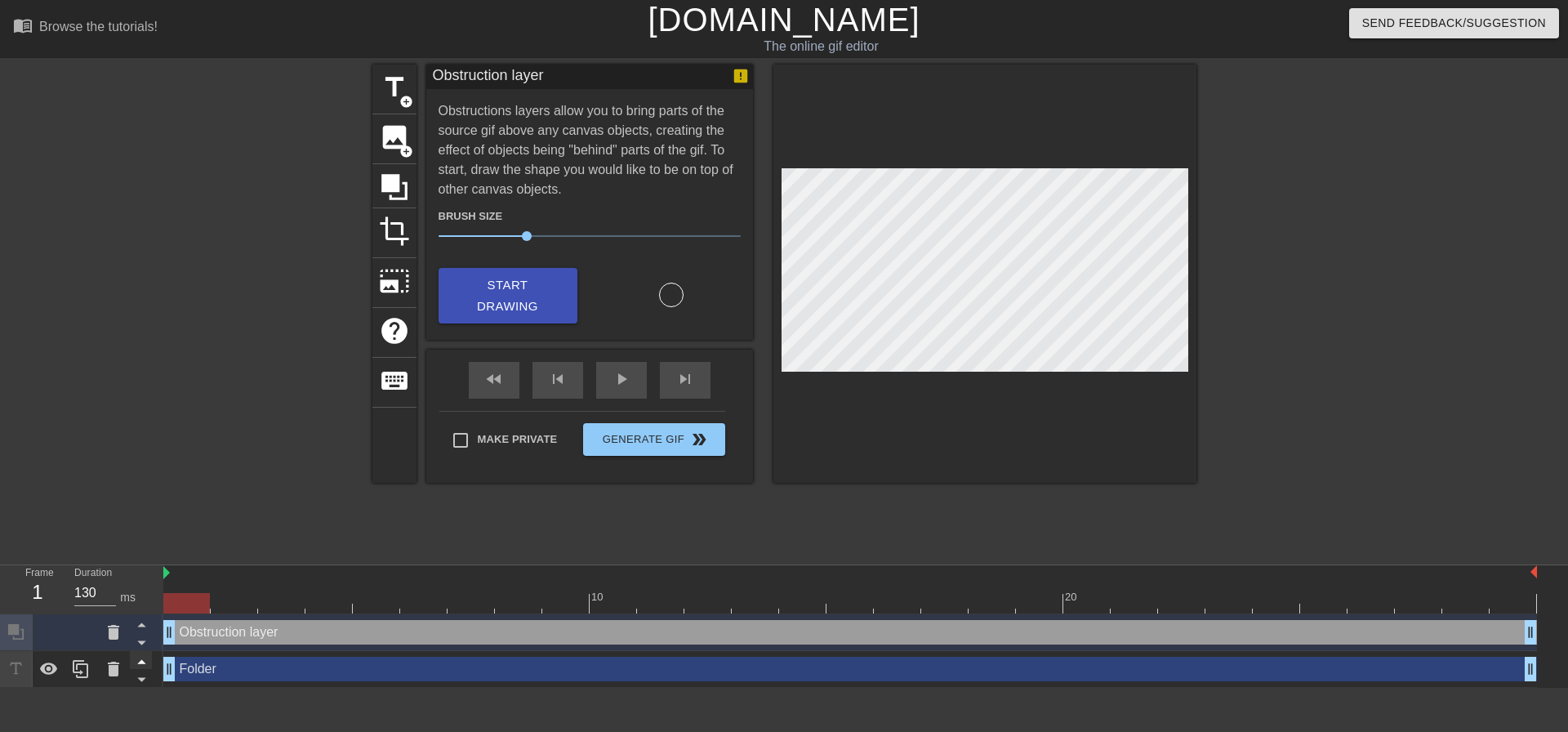
click at [139, 664] on icon at bounding box center [140, 662] width 8 height 4
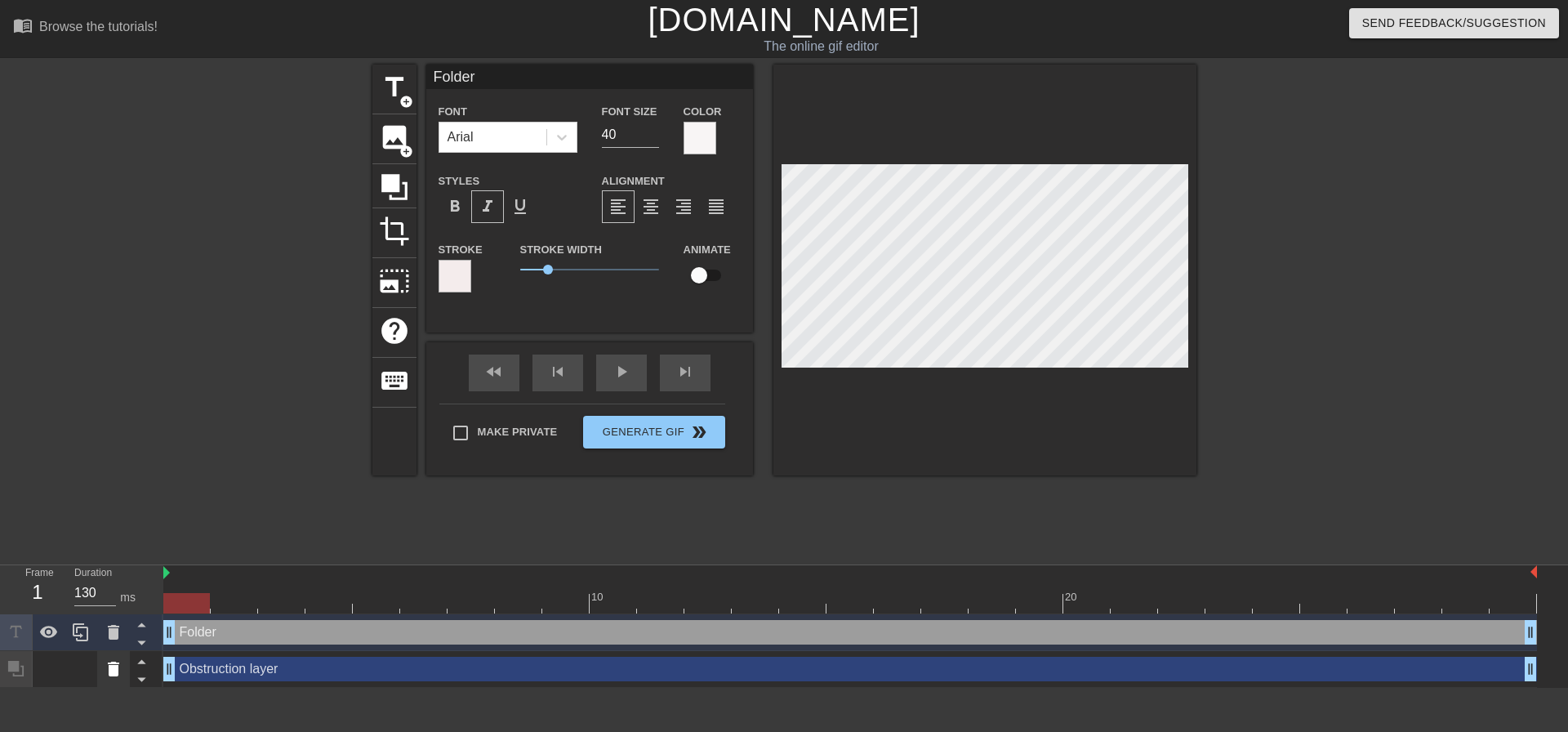
click at [115, 670] on icon at bounding box center [113, 669] width 11 height 15
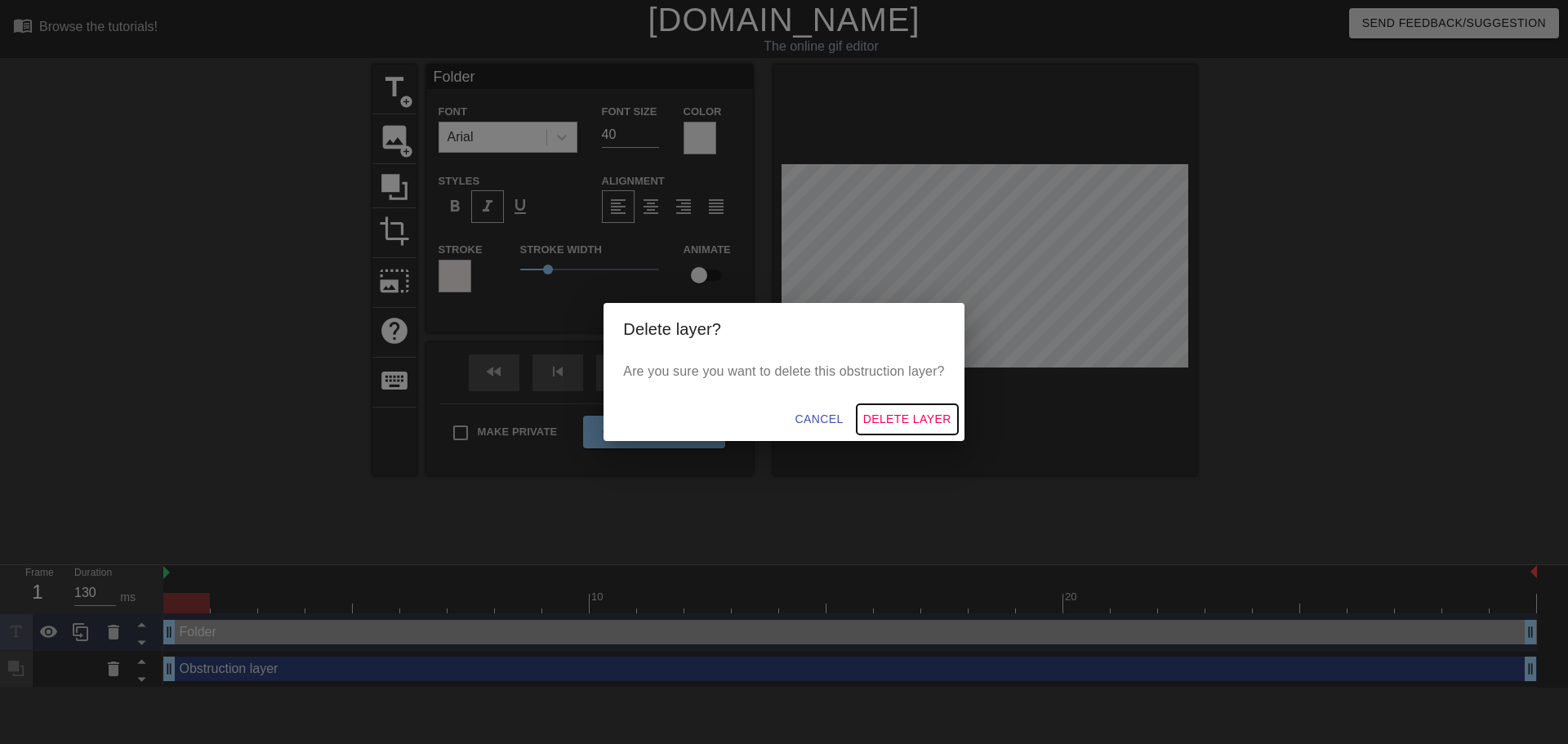
click at [895, 417] on span "Delete Layer" at bounding box center [907, 420] width 88 height 21
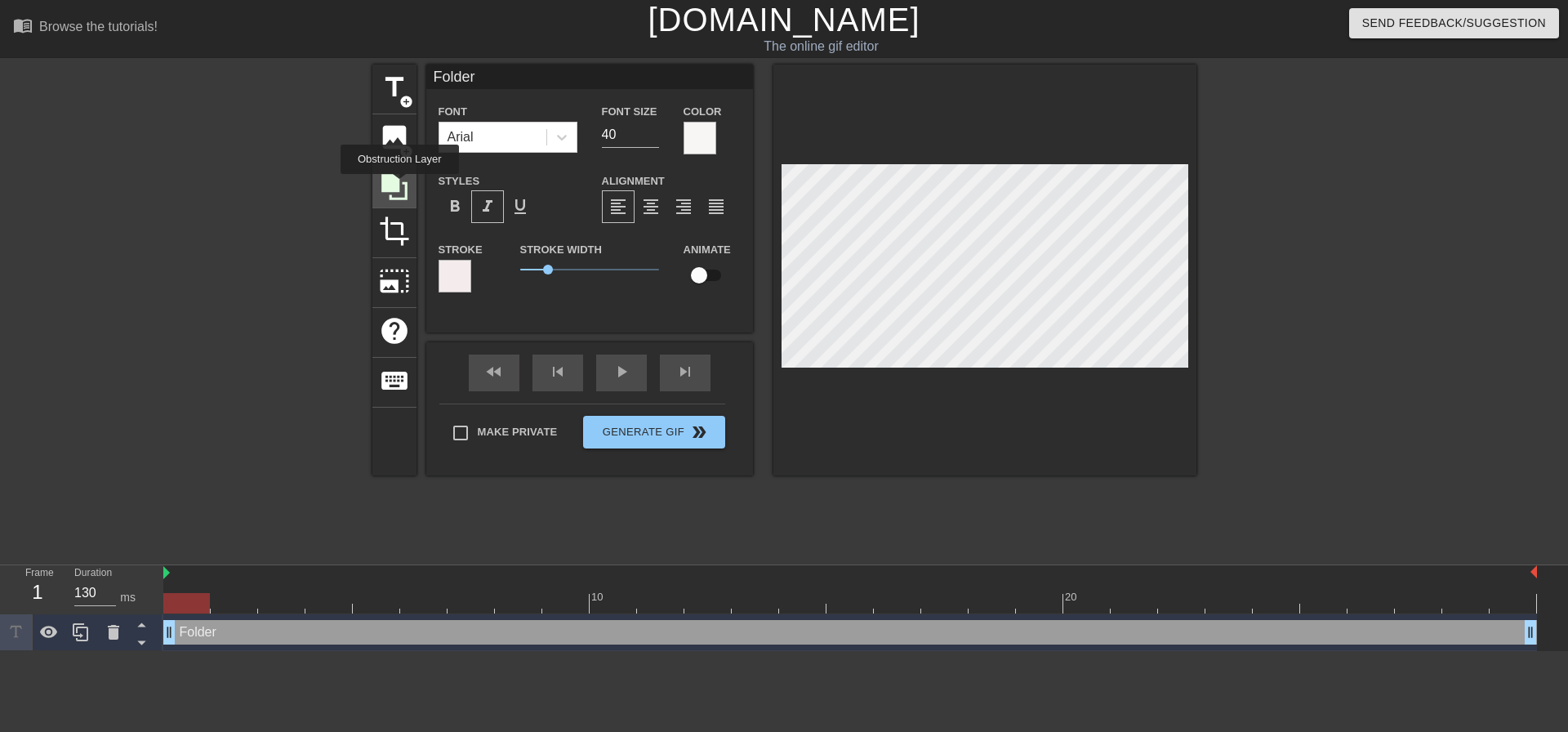
click at [399, 185] on icon at bounding box center [395, 187] width 31 height 31
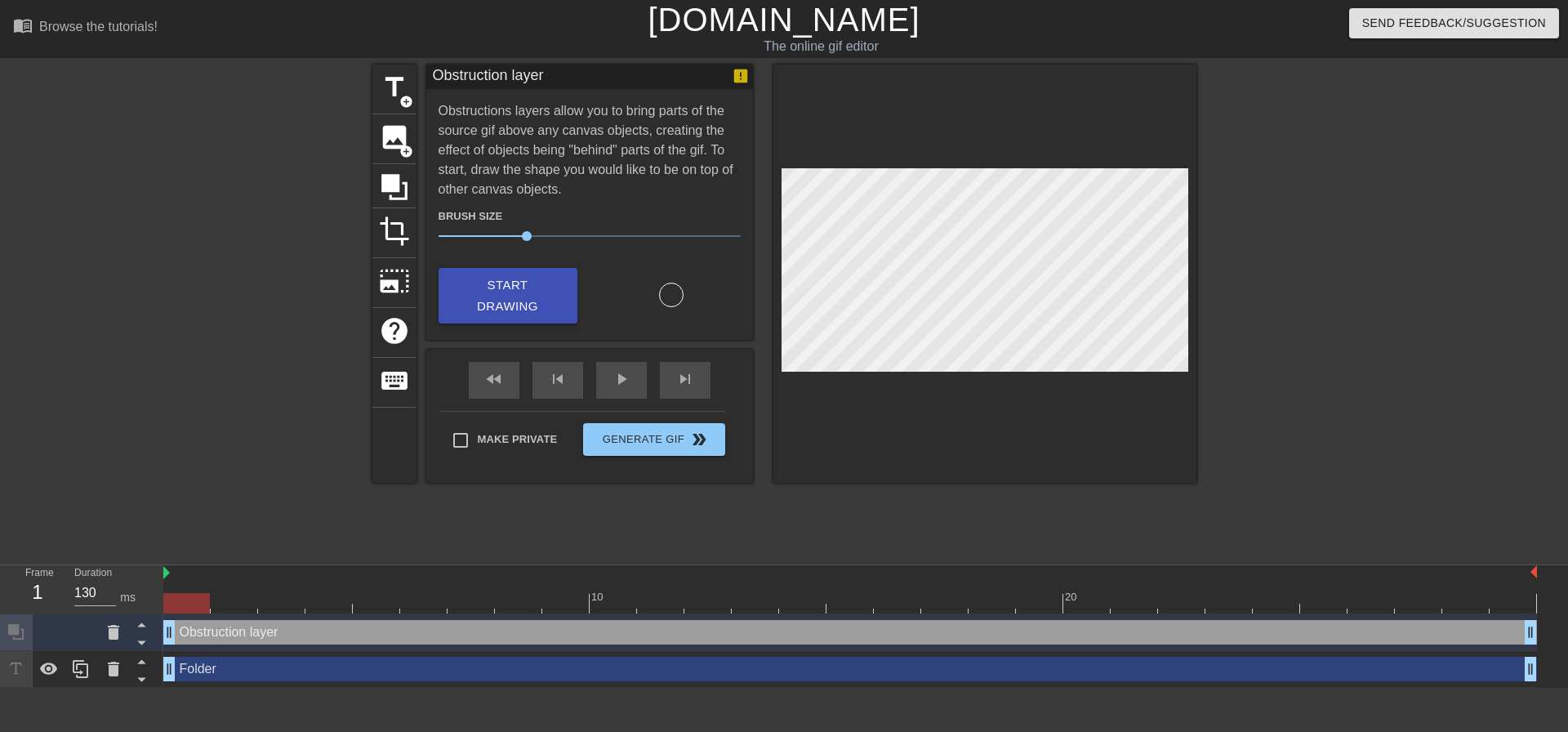
click at [249, 632] on div "Obstruction layer drag_handle drag_handle" at bounding box center [850, 632] width 1373 height 24
click at [145, 625] on icon at bounding box center [142, 625] width 21 height 21
click at [144, 625] on icon at bounding box center [142, 625] width 21 height 21
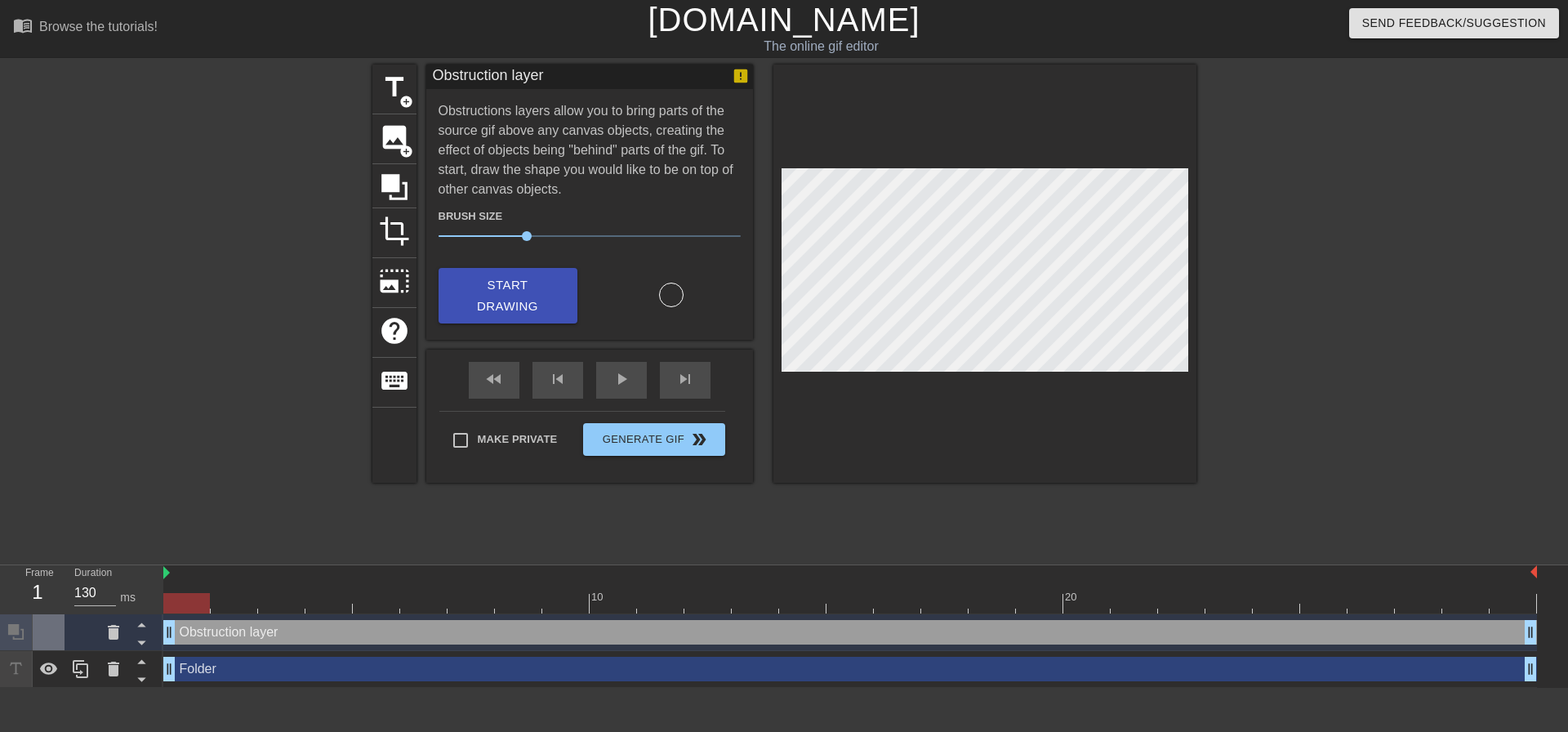
click at [49, 636] on div at bounding box center [49, 632] width 33 height 36
click at [393, 146] on span "image" at bounding box center [395, 138] width 31 height 31
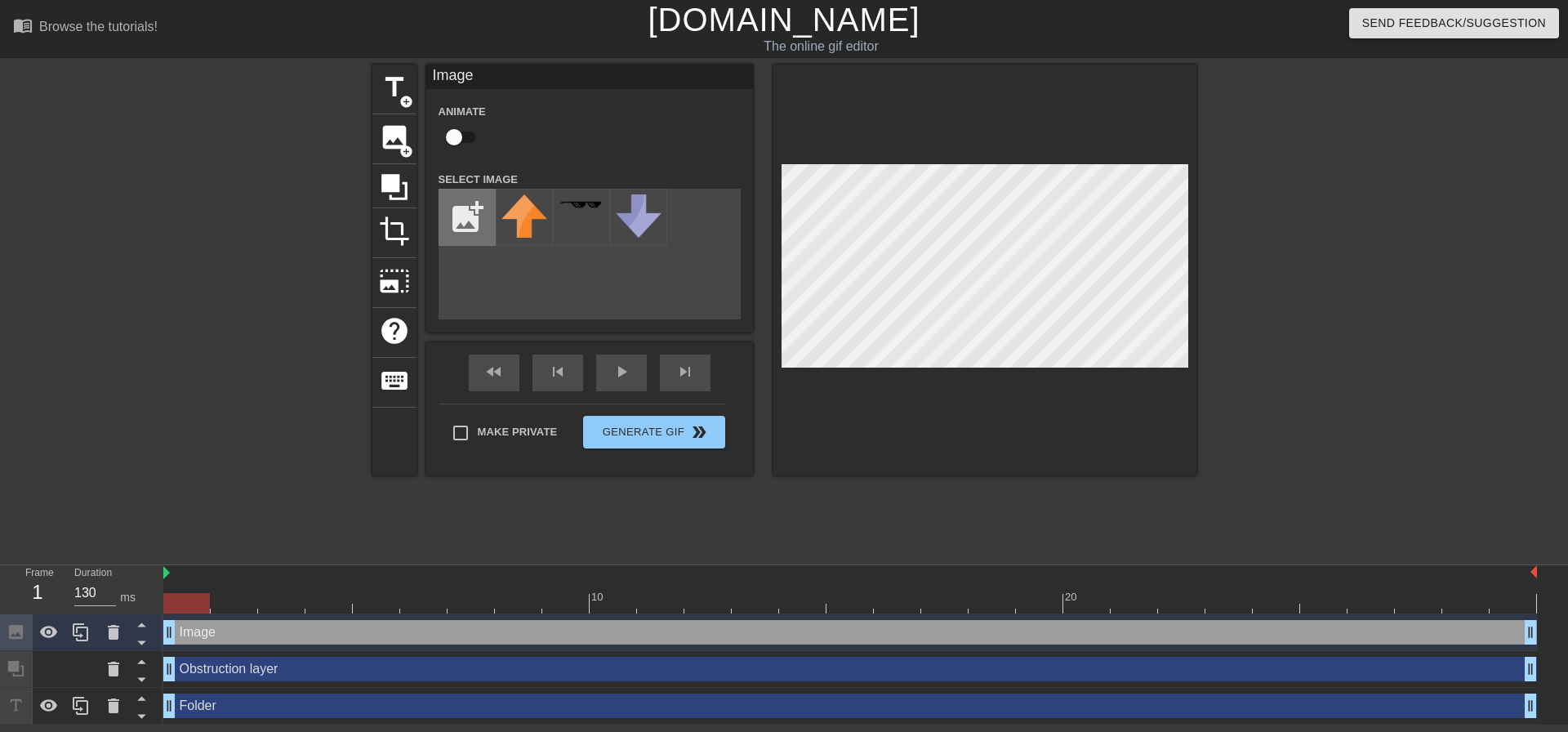
click at [461, 223] on input "file" at bounding box center [467, 217] width 55 height 55
type input "C:\fakepath\Screenshot [DATE] 134402.png"
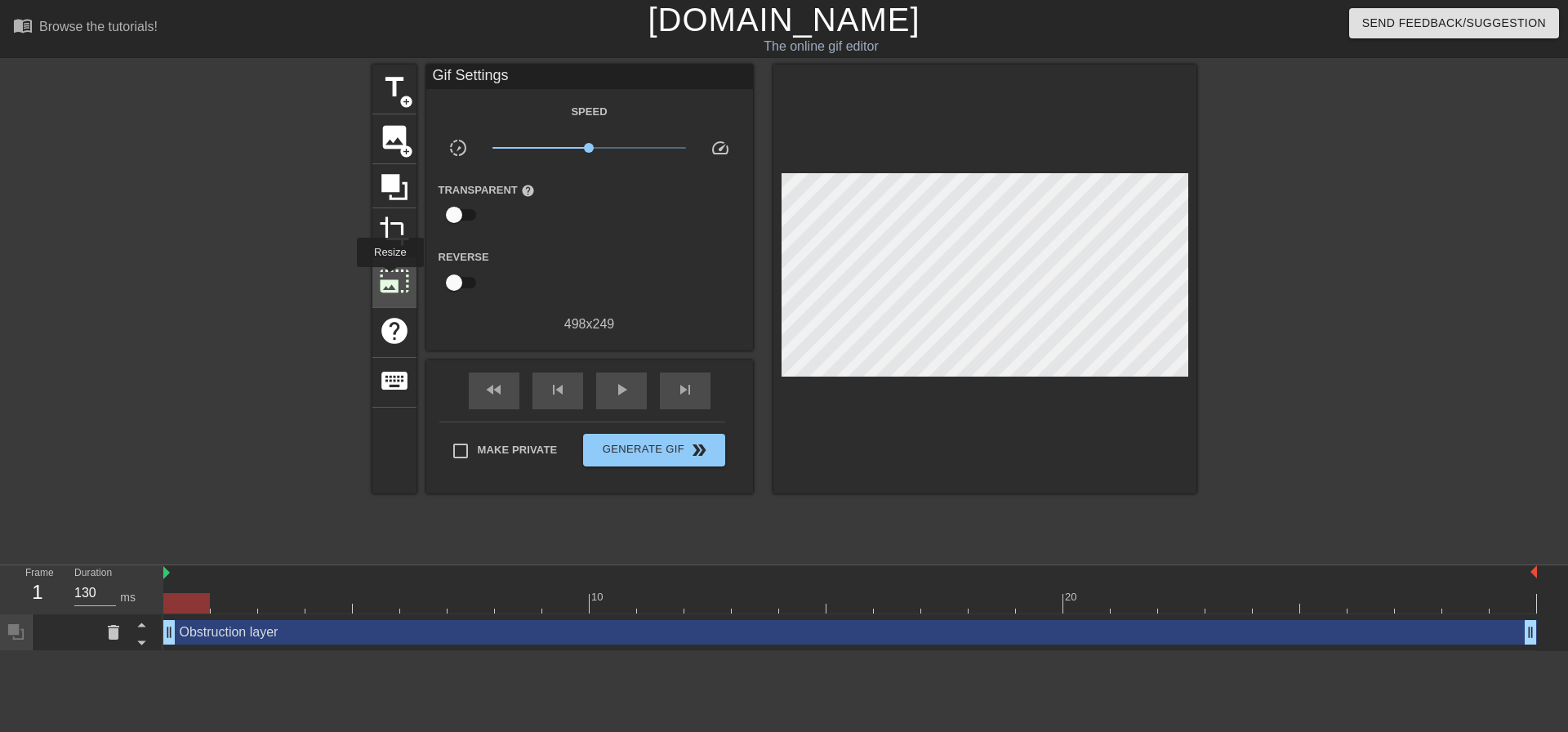
click at [389, 279] on span "photo_size_select_large" at bounding box center [395, 282] width 31 height 31
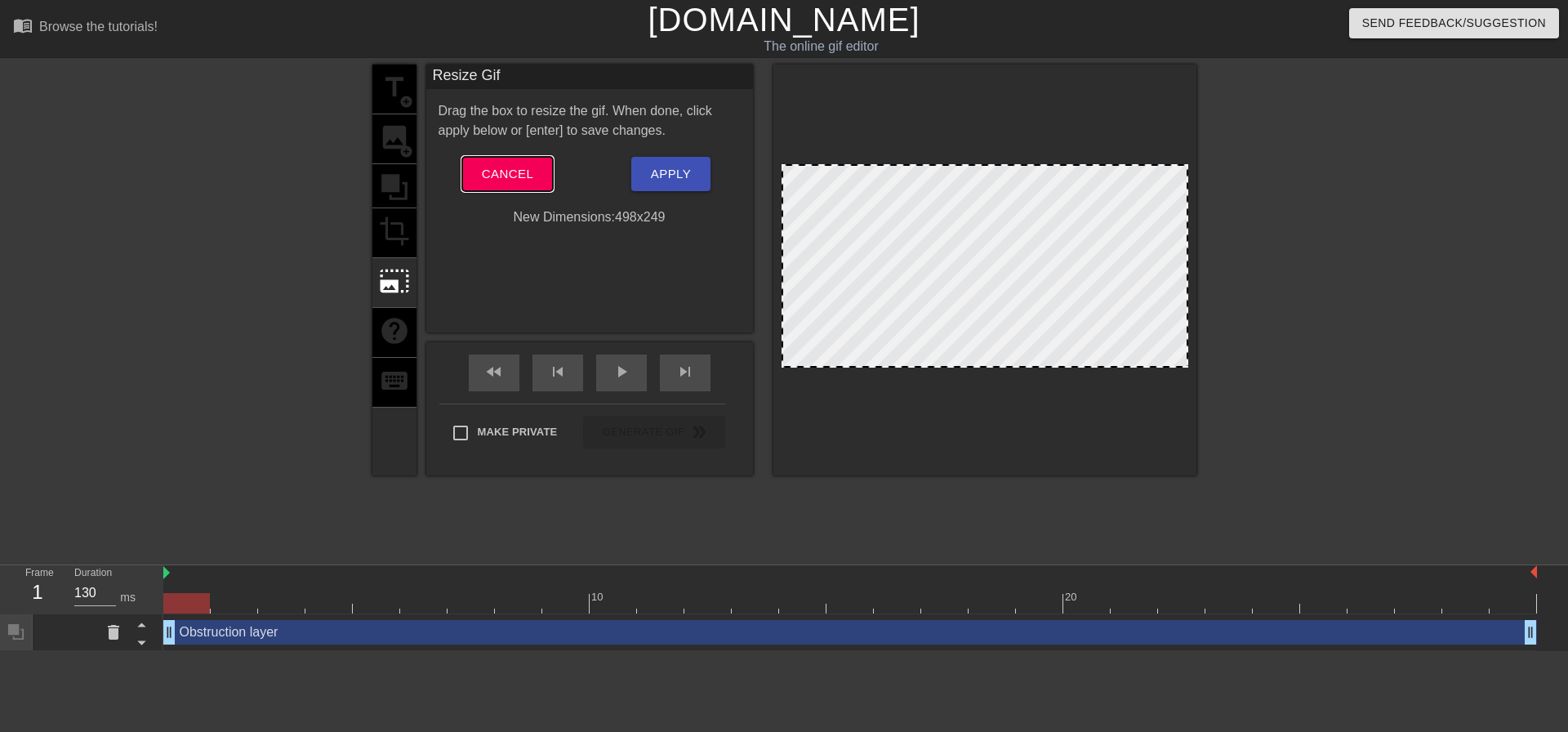
click at [504, 169] on span "Cancel" at bounding box center [507, 174] width 51 height 22
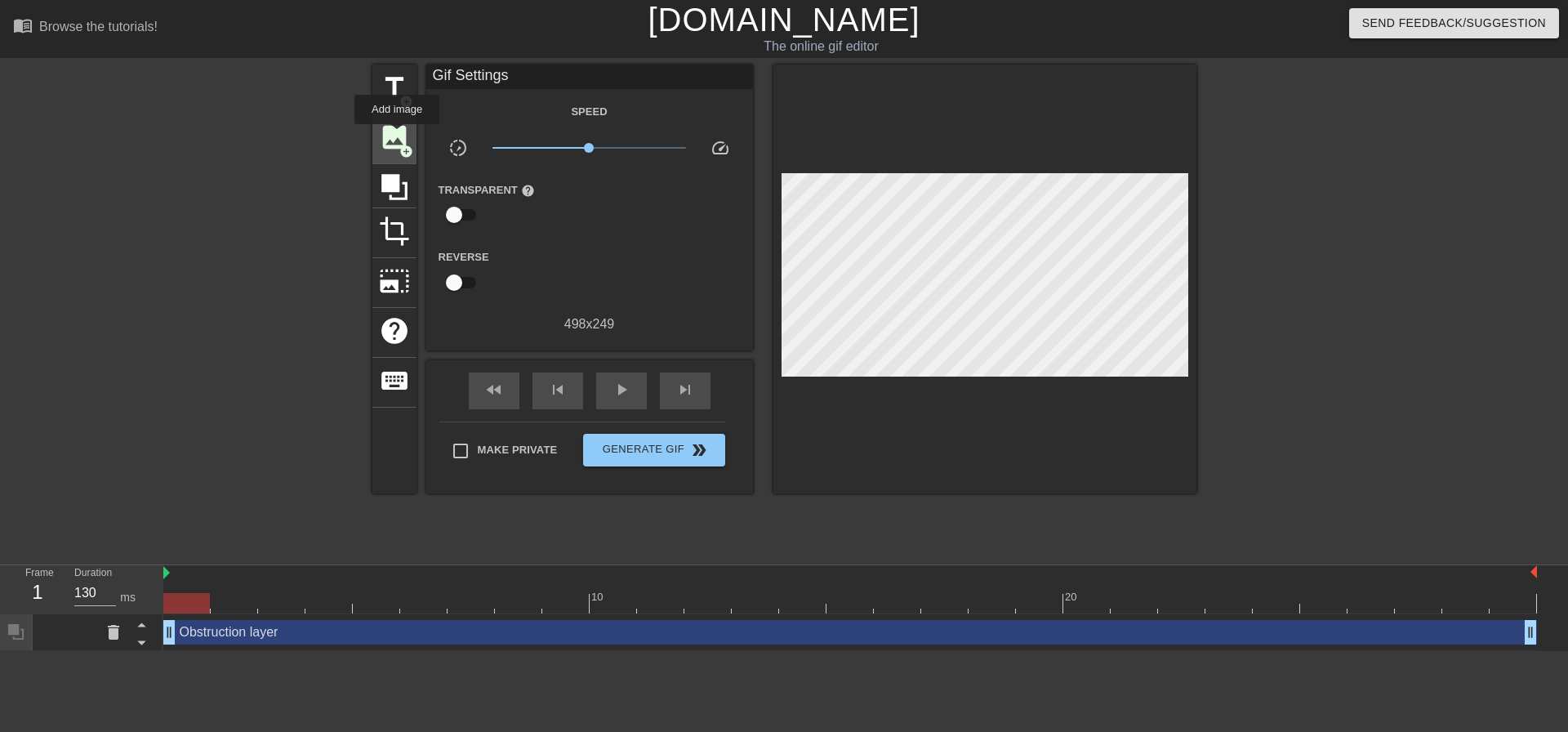
click at [397, 136] on span "image" at bounding box center [395, 138] width 31 height 31
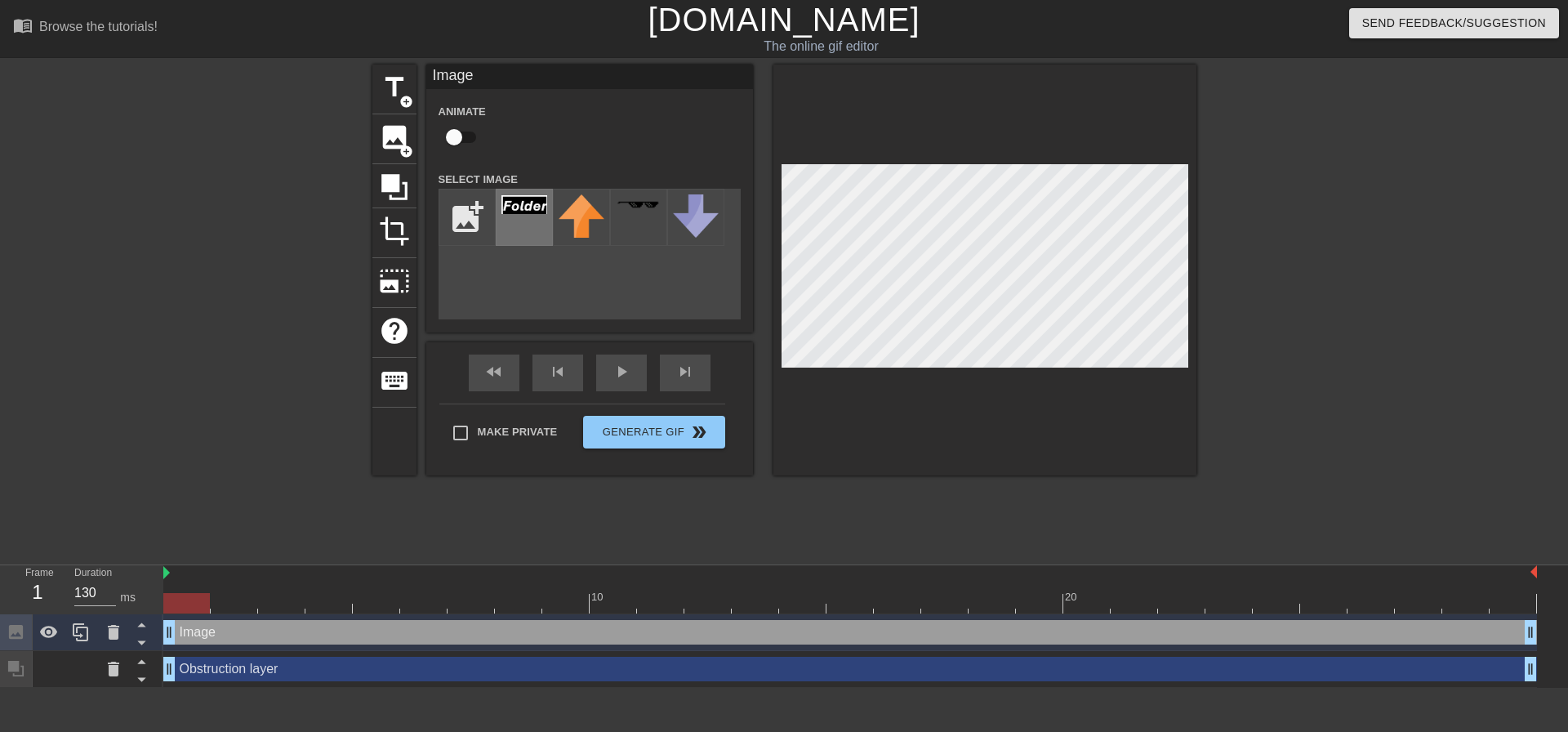
click at [525, 213] on img at bounding box center [524, 204] width 46 height 19
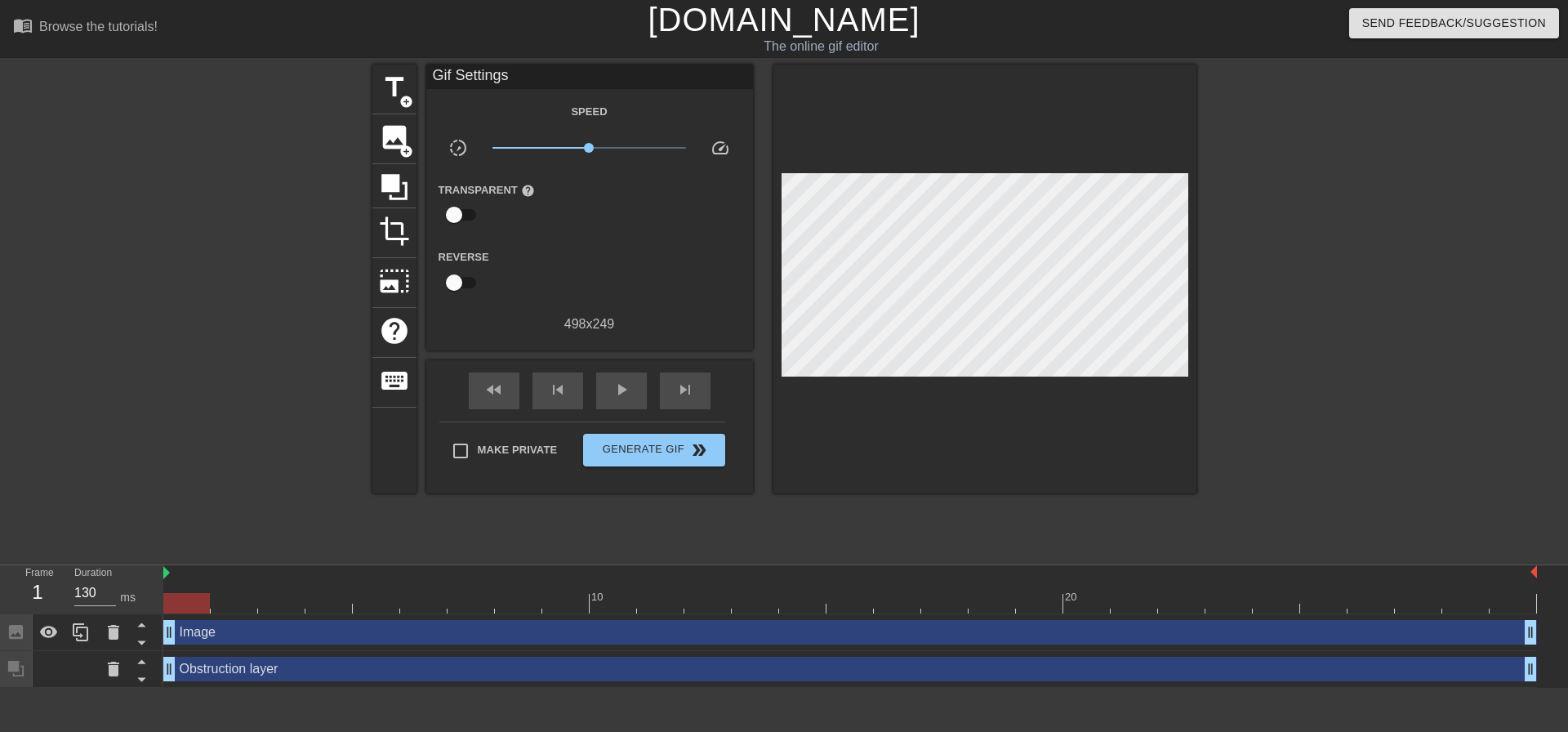
click at [1323, 370] on div at bounding box center [1338, 310] width 245 height 490
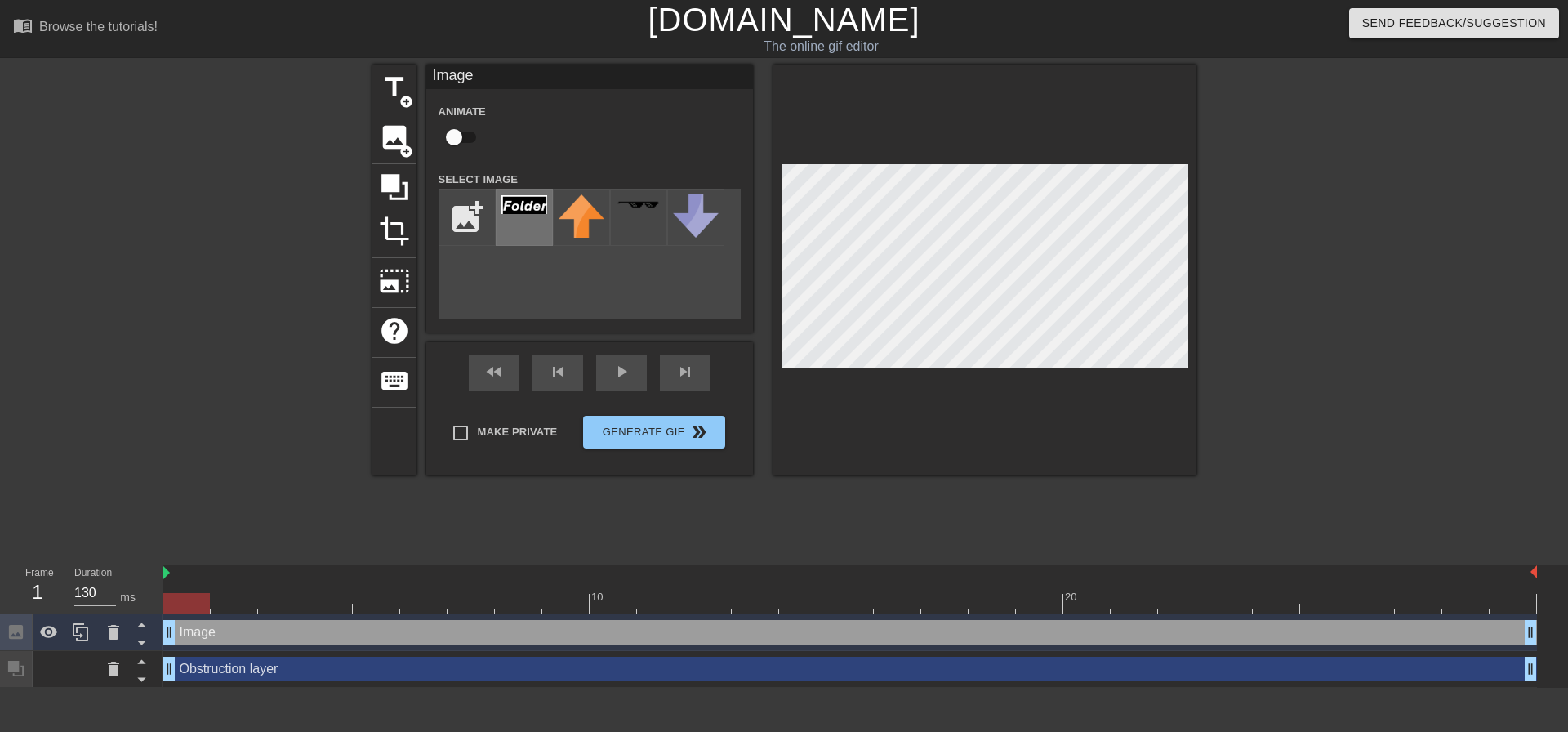
click at [525, 204] on img at bounding box center [524, 204] width 46 height 19
click at [79, 631] on icon at bounding box center [81, 632] width 20 height 20
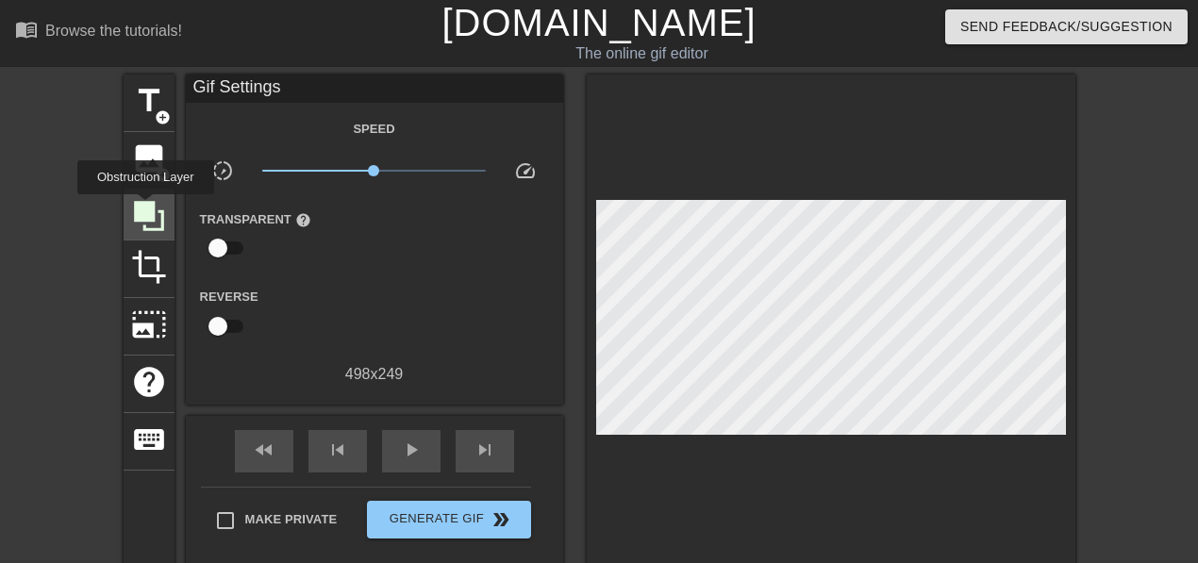
click at [145, 207] on icon at bounding box center [149, 216] width 30 height 30
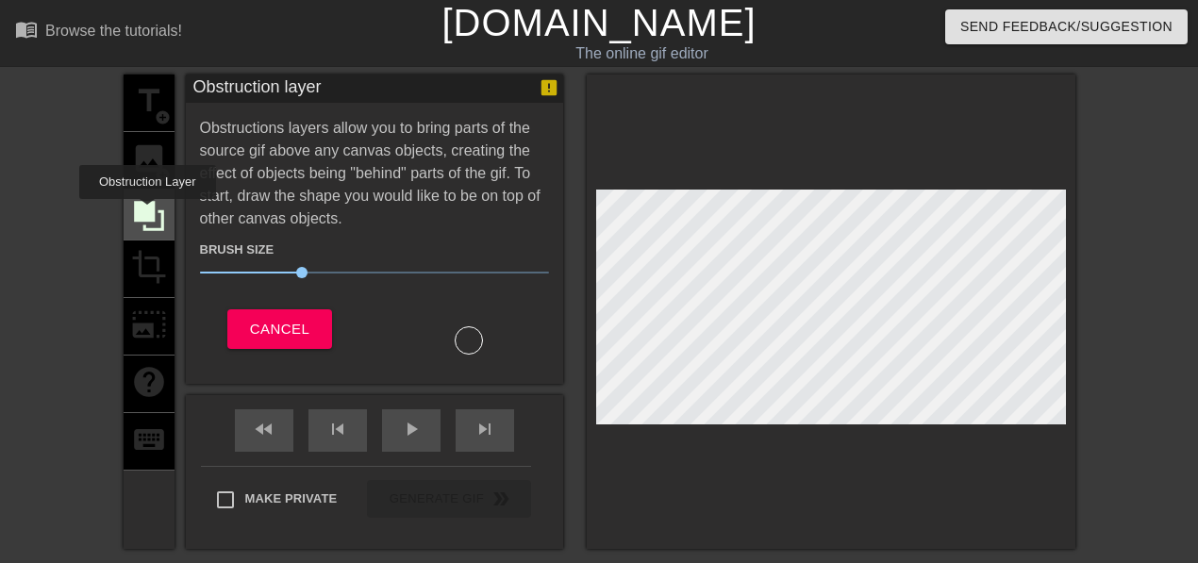
click at [147, 212] on icon at bounding box center [149, 216] width 30 height 30
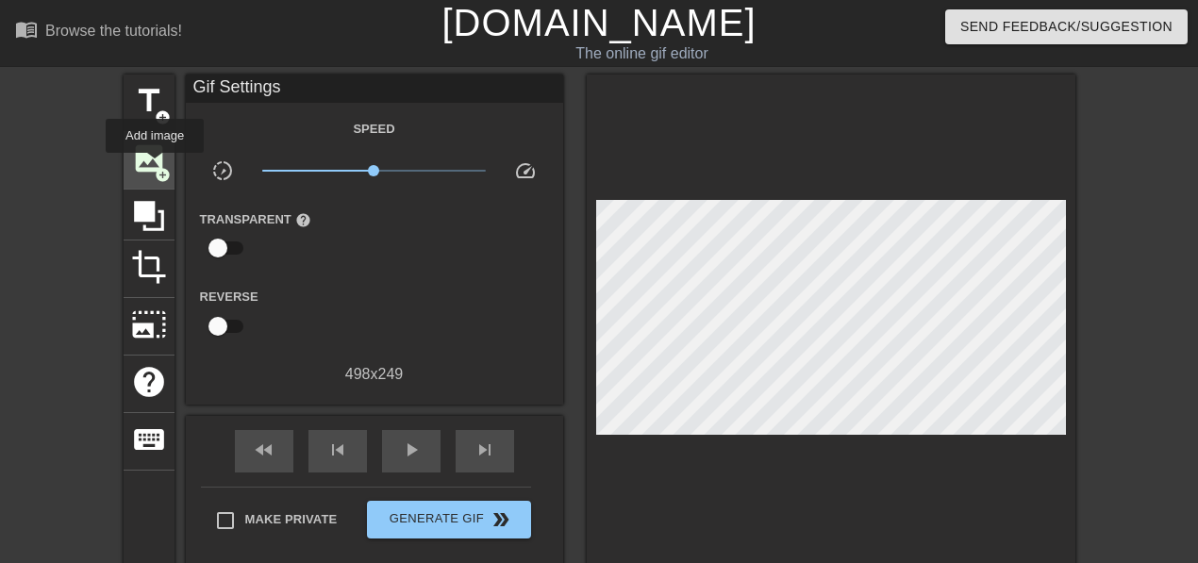
click at [151, 160] on span "image" at bounding box center [149, 159] width 36 height 36
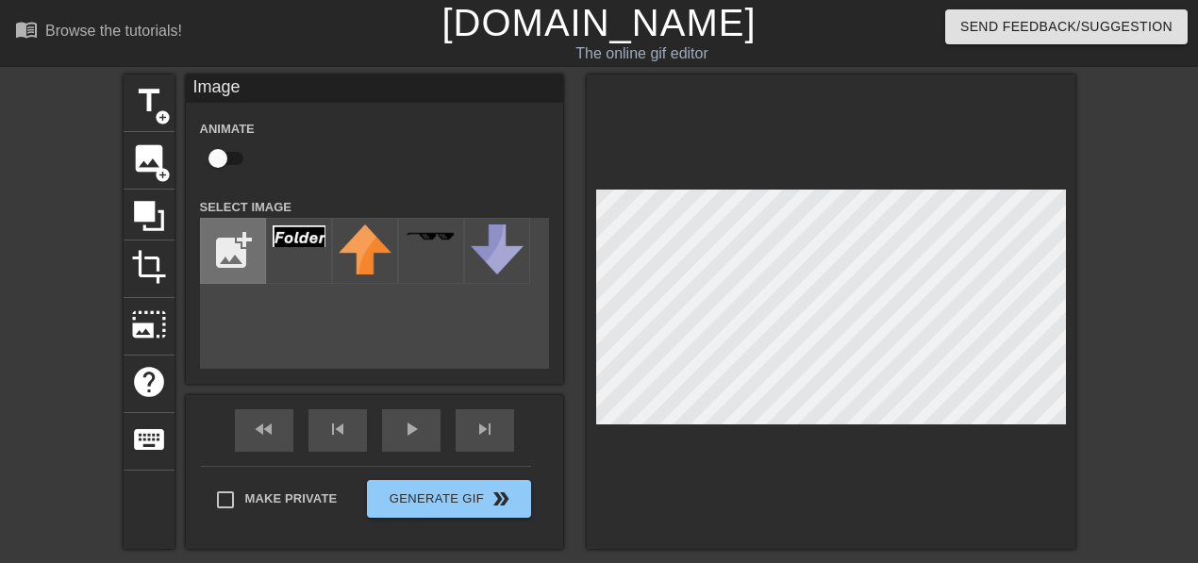
click at [224, 241] on input "file" at bounding box center [233, 251] width 64 height 64
type input "C:\fakepath\Screenshot [DATE] 135138.png"
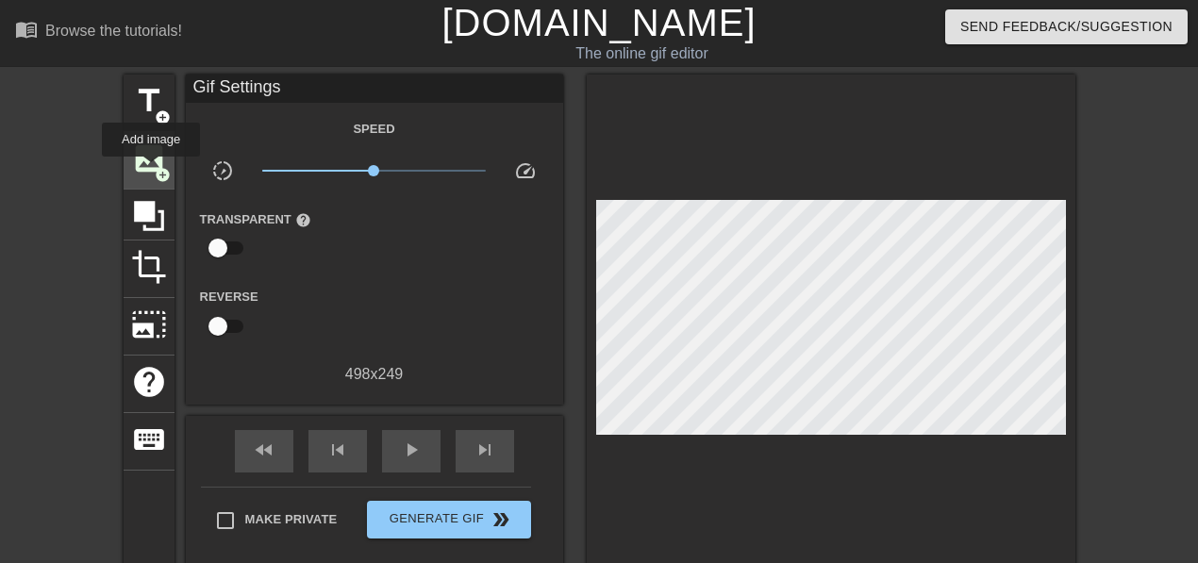
click at [153, 170] on span "image" at bounding box center [149, 159] width 36 height 36
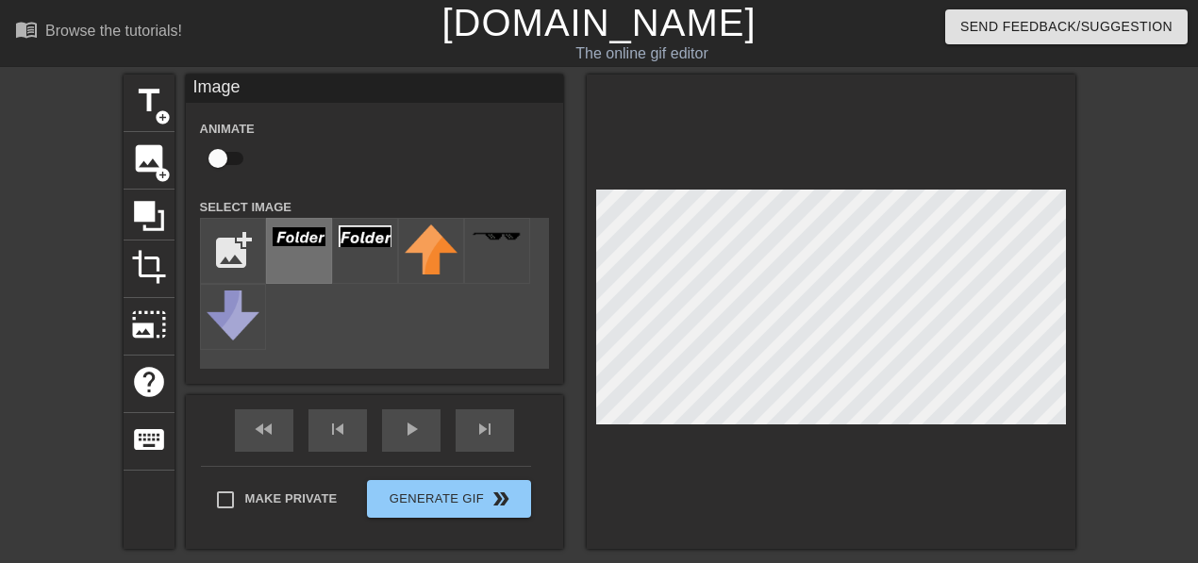
click at [299, 245] on img at bounding box center [299, 236] width 53 height 19
click at [296, 250] on div at bounding box center [299, 251] width 66 height 66
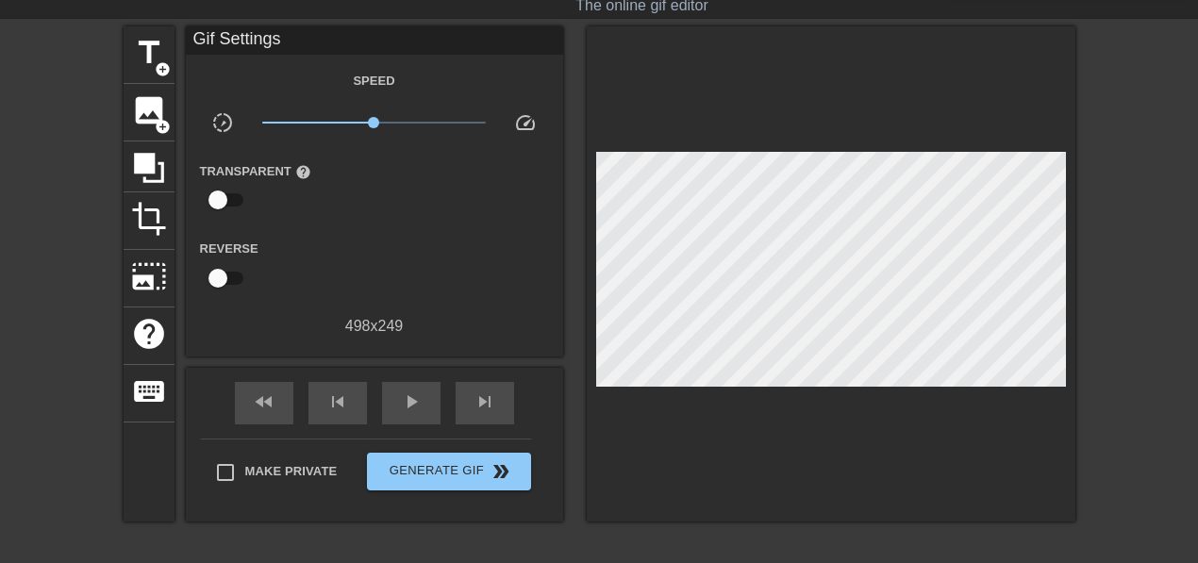
scroll to position [58, 0]
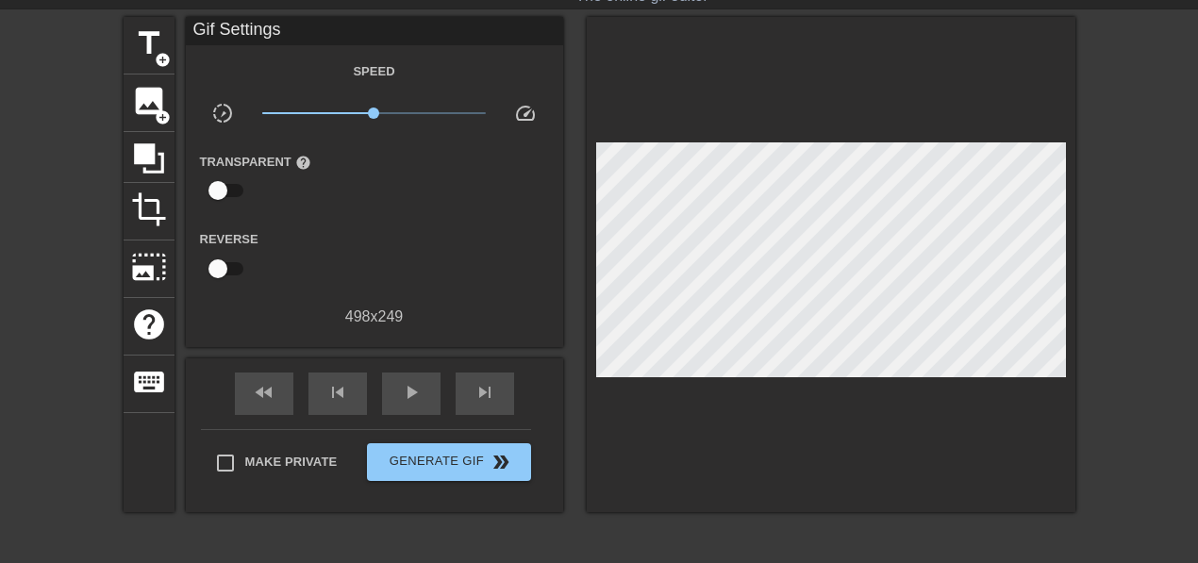
scroll to position [240, 0]
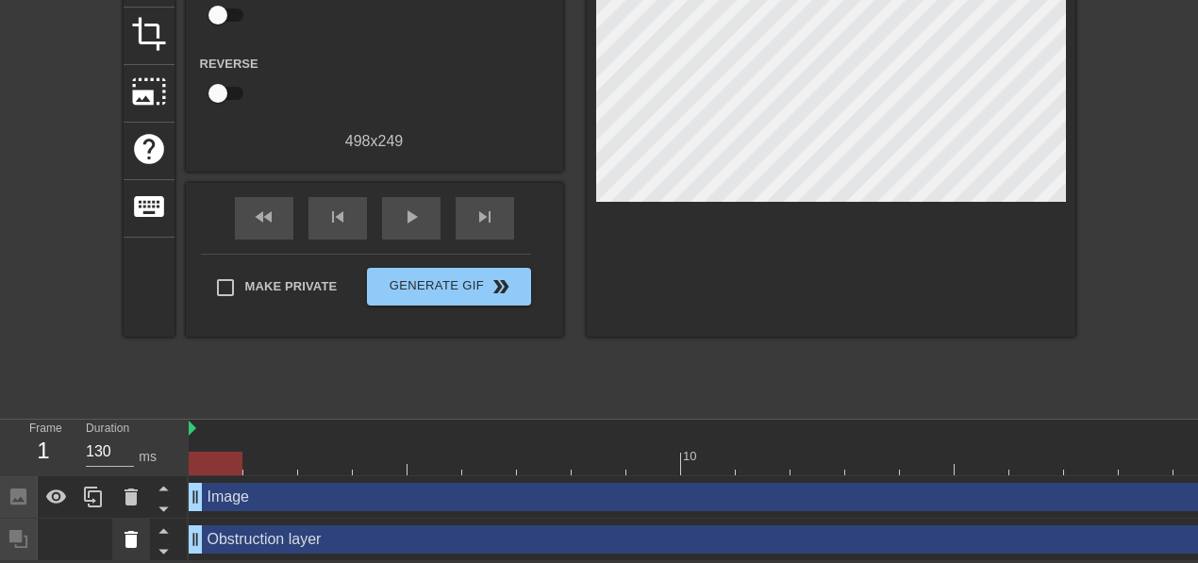
click at [134, 537] on icon at bounding box center [130, 539] width 13 height 17
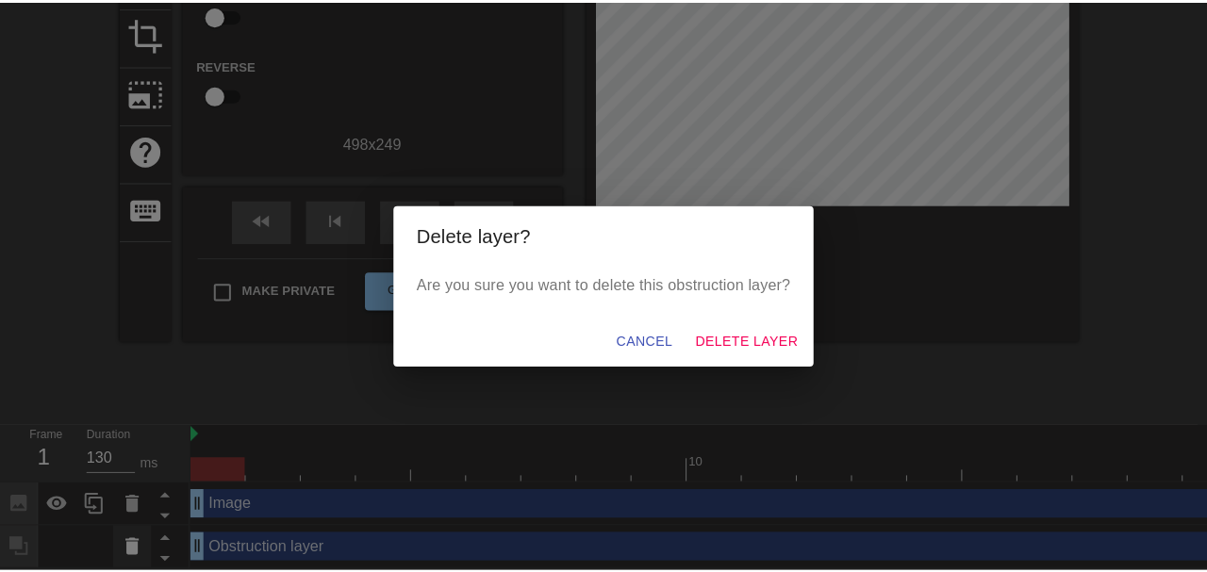
scroll to position [230, 0]
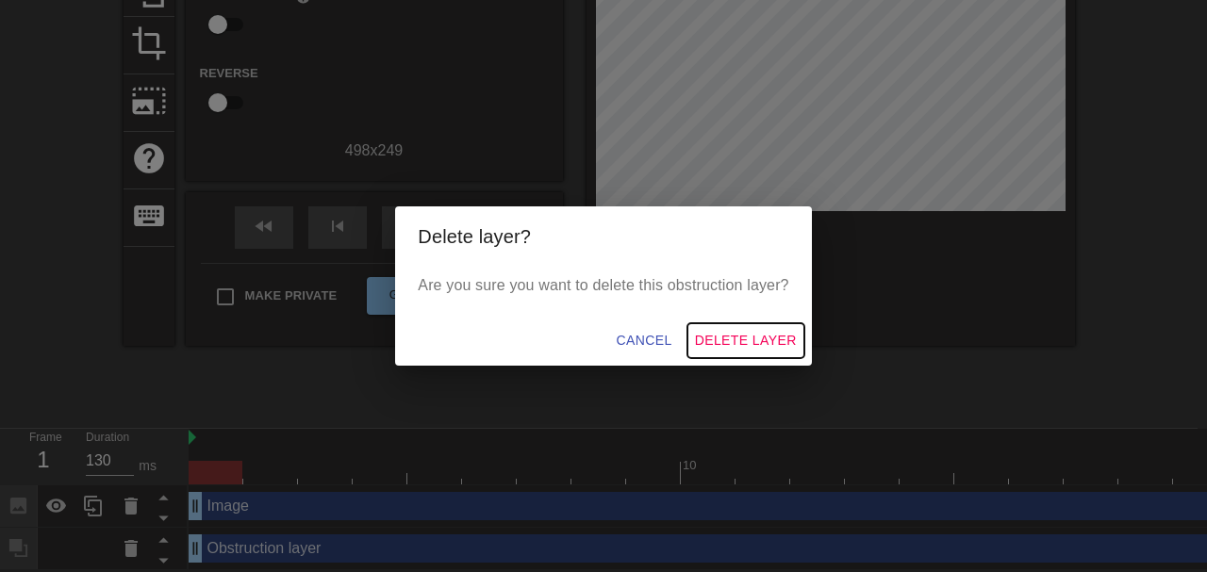
click at [783, 340] on span "Delete Layer" at bounding box center [746, 341] width 102 height 24
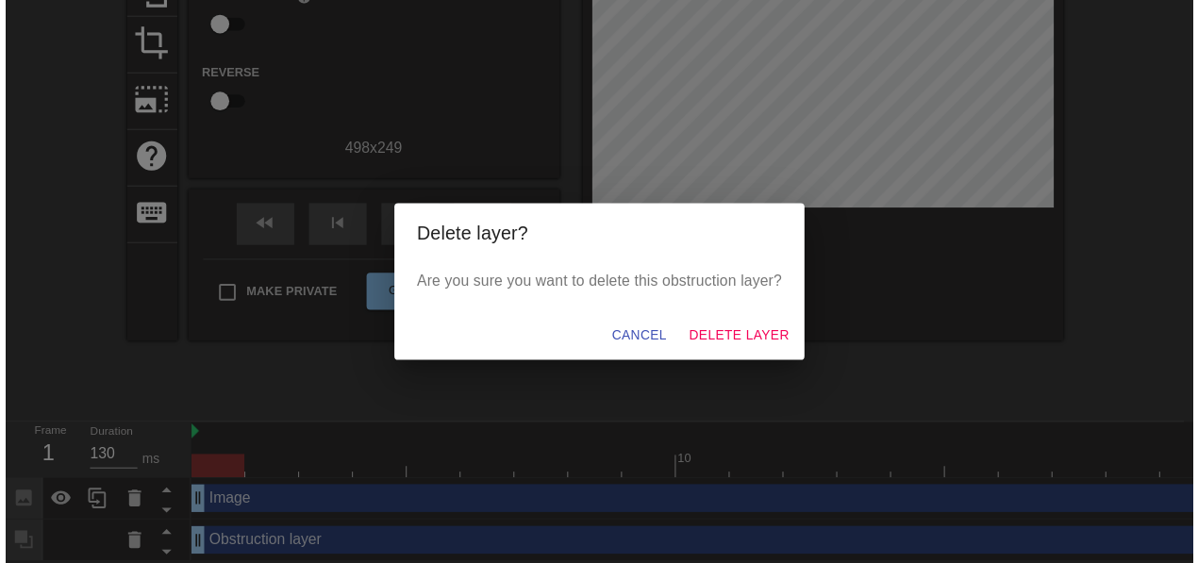
scroll to position [197, 0]
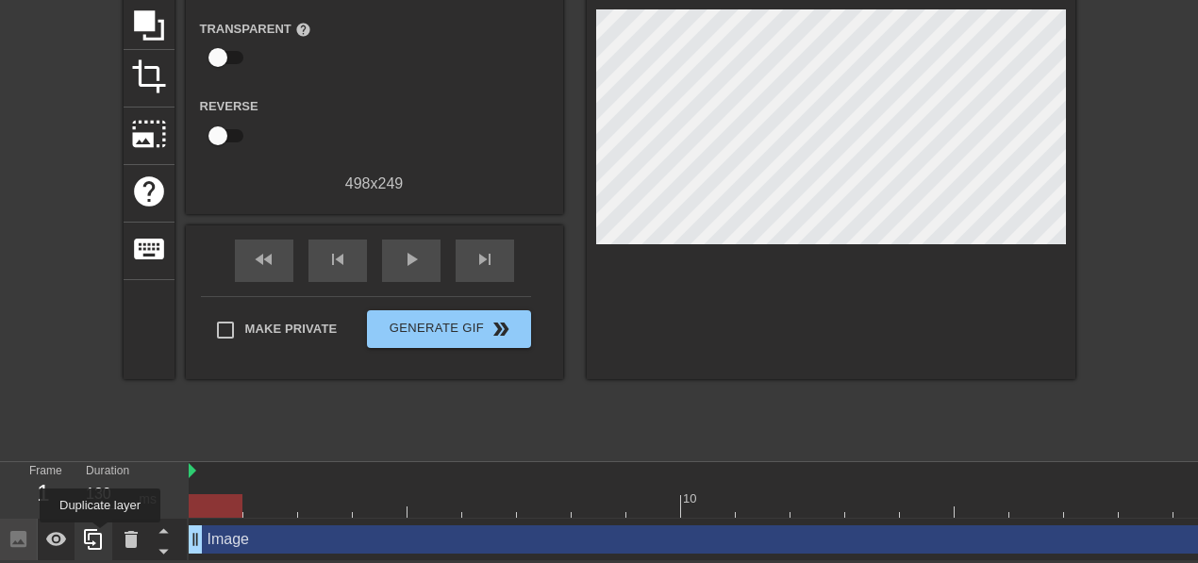
click at [100, 536] on icon at bounding box center [93, 539] width 18 height 21
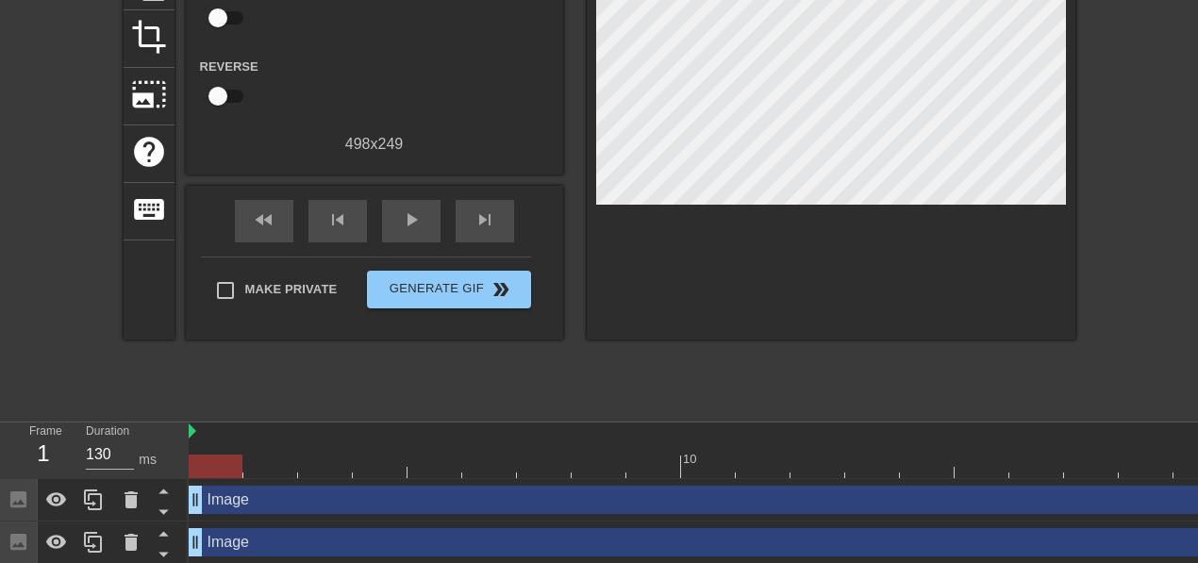
click at [862, 253] on div at bounding box center [831, 91] width 489 height 495
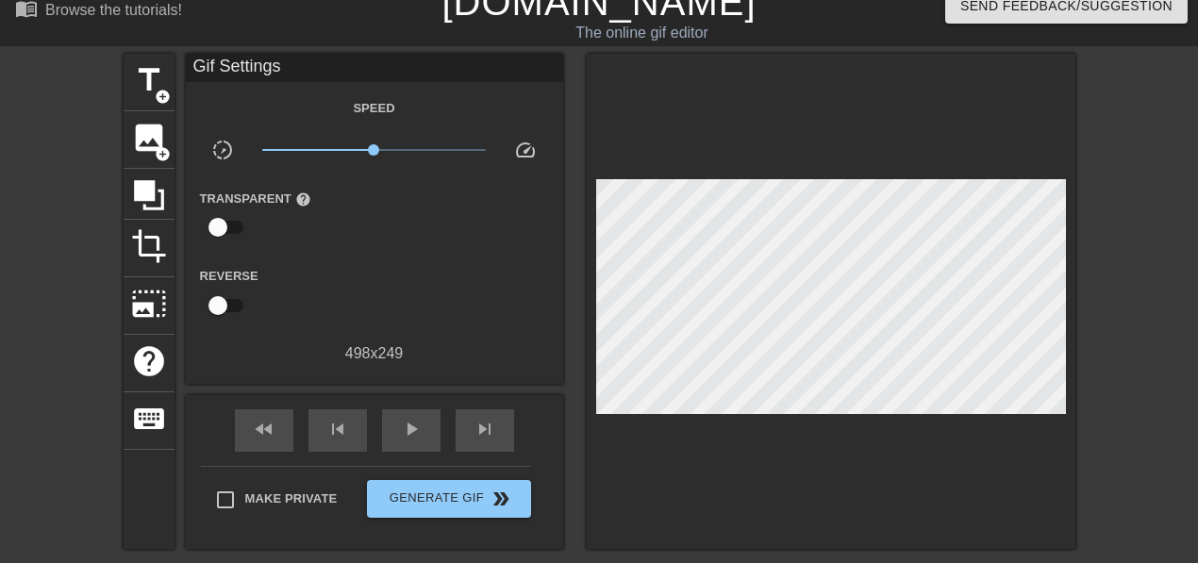
scroll to position [0, 0]
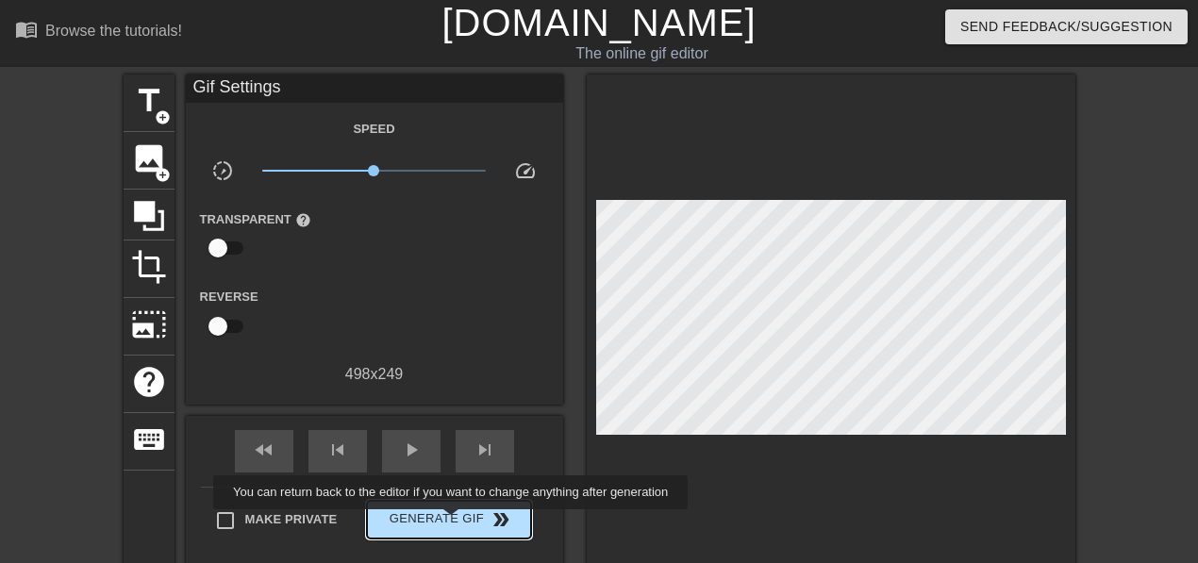
click at [445, 521] on span "Generate Gif double_arrow" at bounding box center [448, 519] width 148 height 23
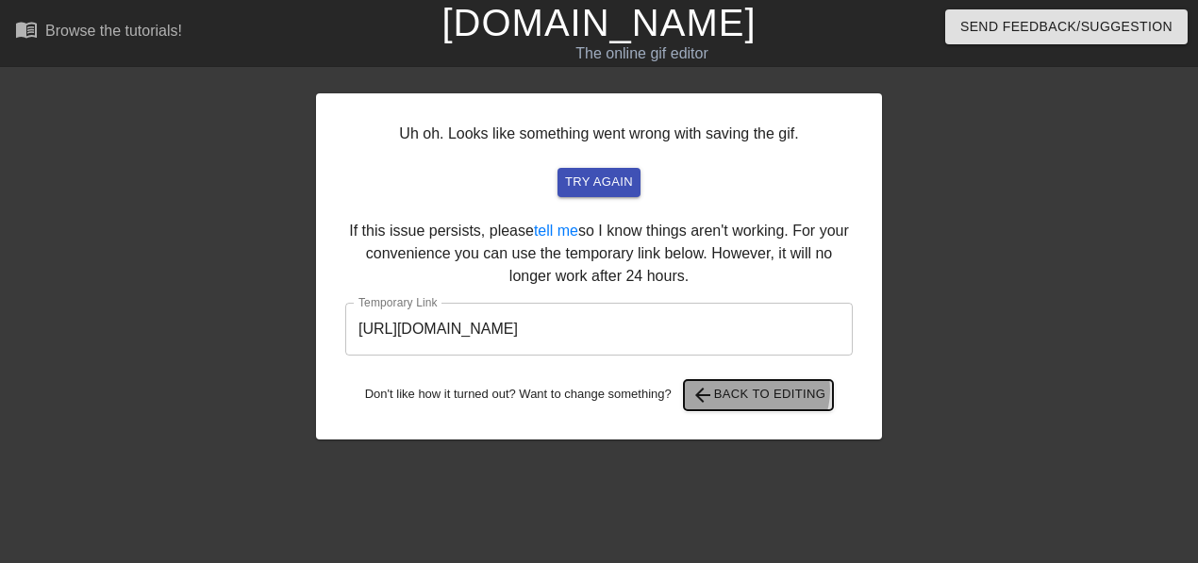
click at [758, 390] on span "arrow_back Back to Editing" at bounding box center [758, 395] width 135 height 23
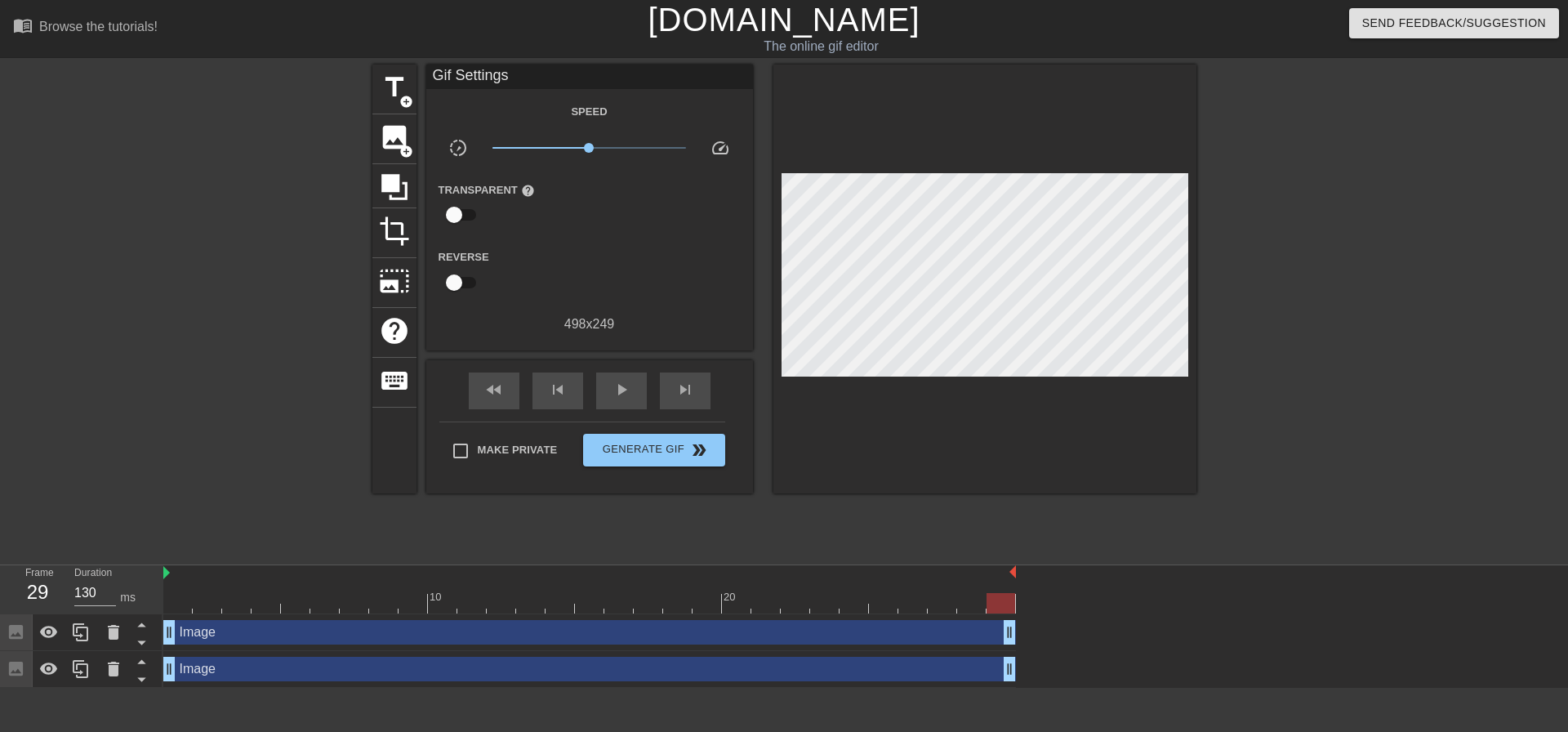
click at [556, 216] on div "Transparent help" at bounding box center [494, 204] width 137 height 51
click at [463, 207] on input "checkbox" at bounding box center [455, 215] width 94 height 31
click at [461, 211] on input "checkbox" at bounding box center [470, 215] width 94 height 31
checkbox input "false"
click at [1307, 280] on div at bounding box center [1338, 310] width 245 height 490
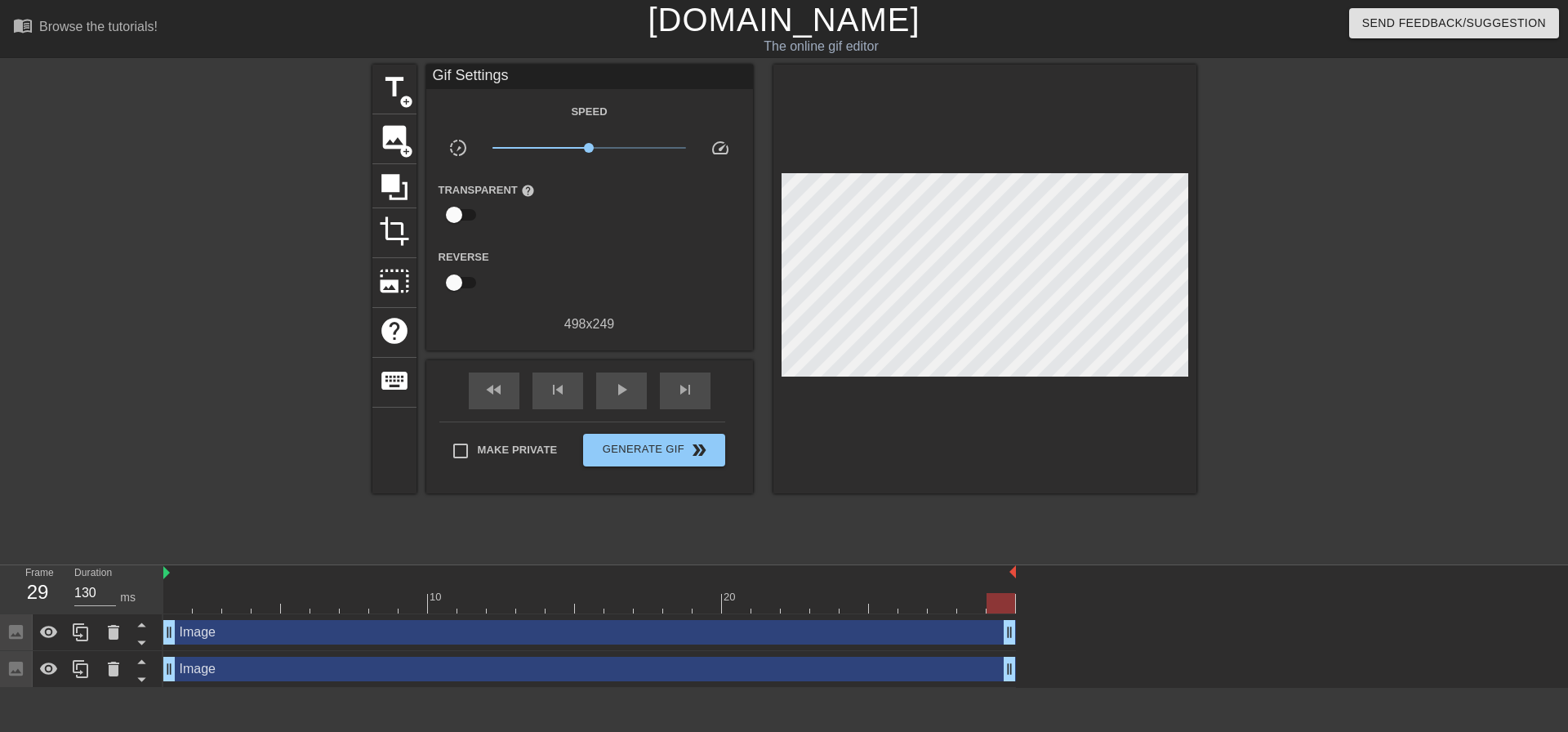
click at [1239, 410] on div at bounding box center [1338, 310] width 245 height 490
click at [459, 452] on input "Make Private" at bounding box center [461, 451] width 35 height 35
checkbox input "true"
click at [604, 453] on span "Generate Gif double_arrow" at bounding box center [654, 450] width 128 height 20
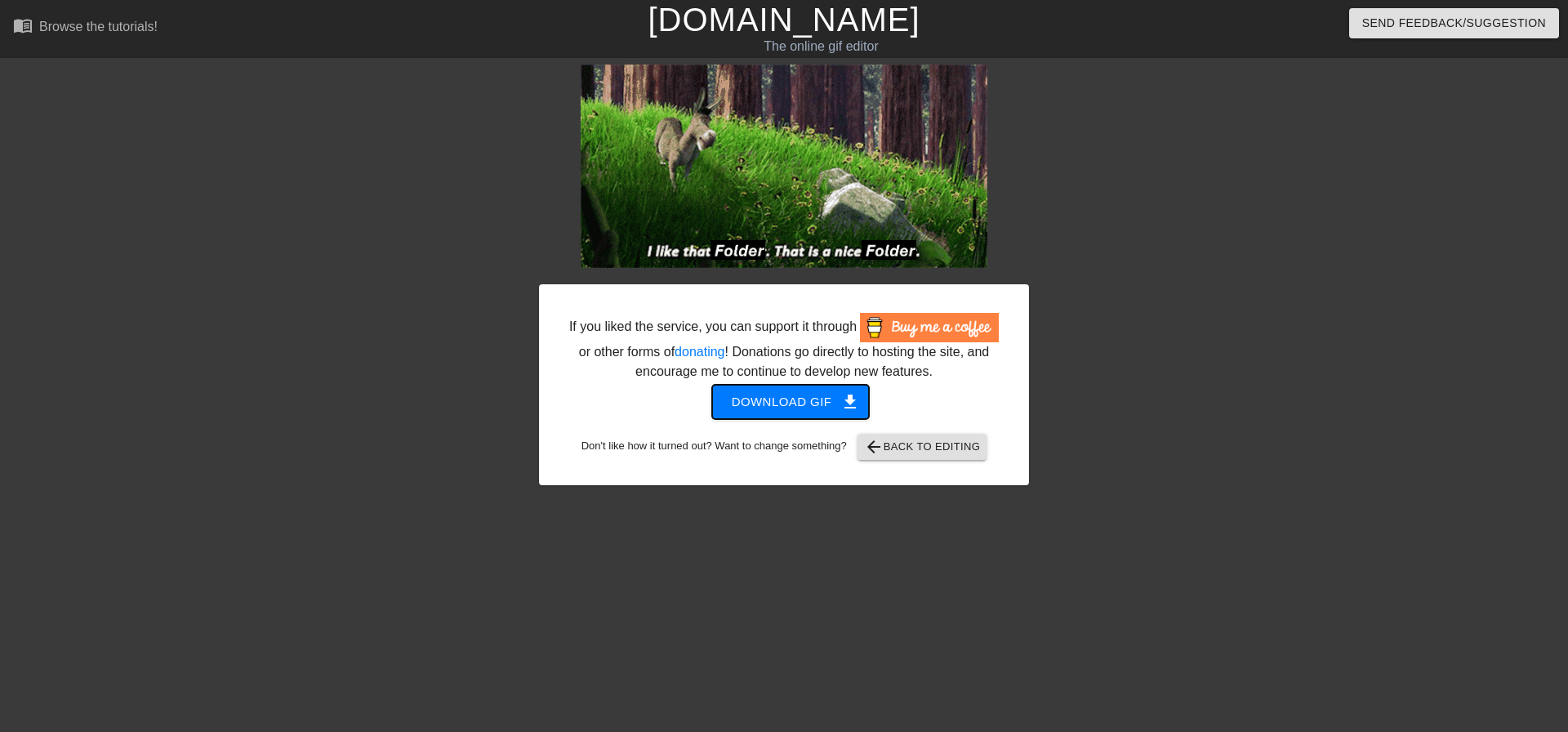
click at [836, 398] on span "Download gif get_app" at bounding box center [790, 402] width 119 height 22
